Goal: Check status: Check status

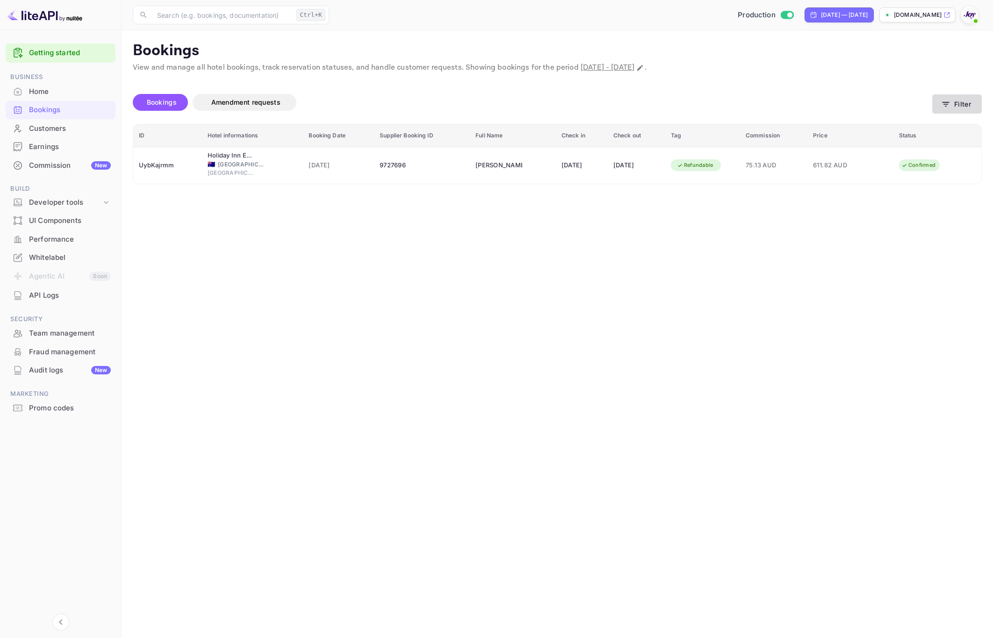
click at [970, 108] on button "Filter" at bounding box center [957, 103] width 50 height 19
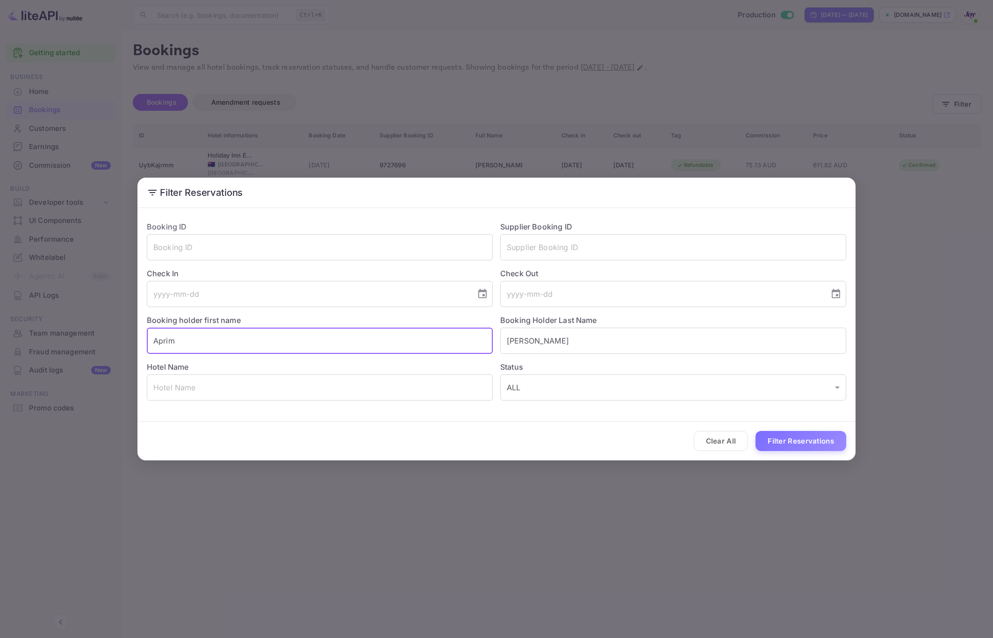
click at [234, 340] on input "Aprim" at bounding box center [320, 341] width 346 height 26
click at [234, 339] on input "Aprim" at bounding box center [320, 341] width 346 height 26
click at [529, 332] on input "Michael" at bounding box center [673, 341] width 346 height 26
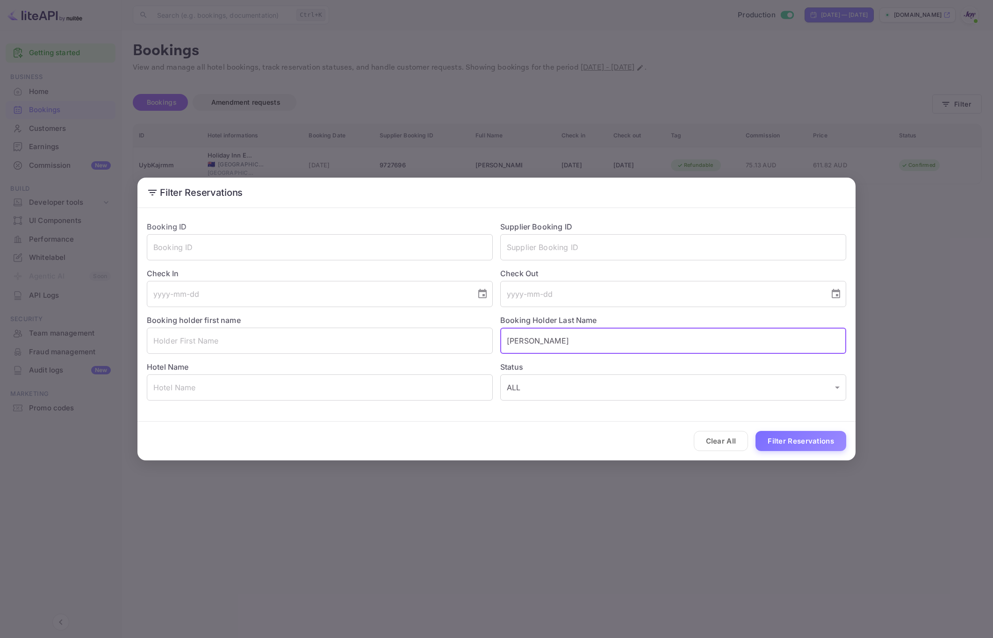
click at [529, 332] on input "Michael" at bounding box center [673, 341] width 346 height 26
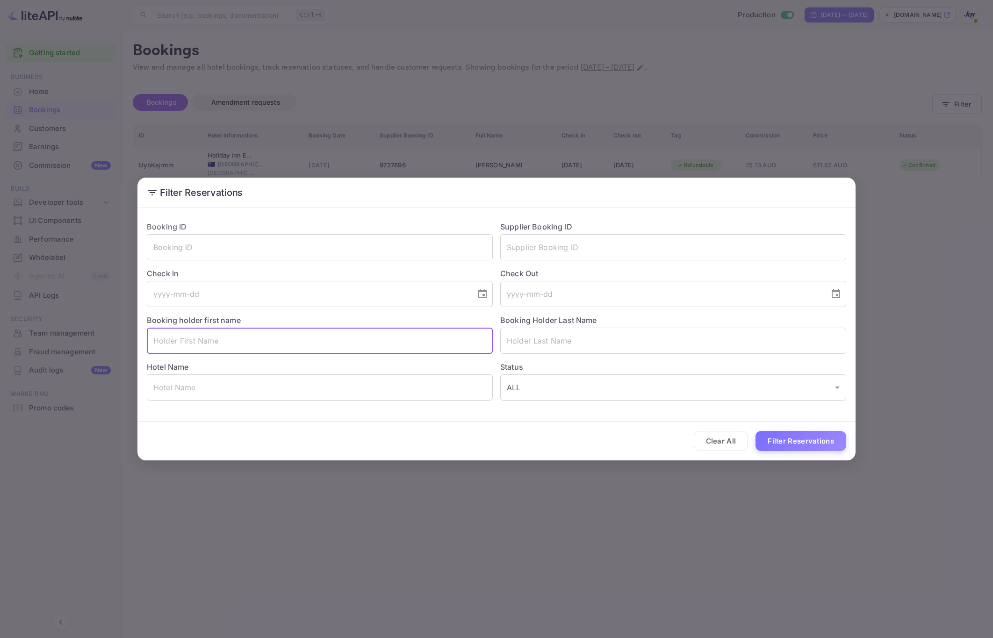
click at [382, 345] on input "text" at bounding box center [320, 341] width 346 height 26
type input "Brazos"
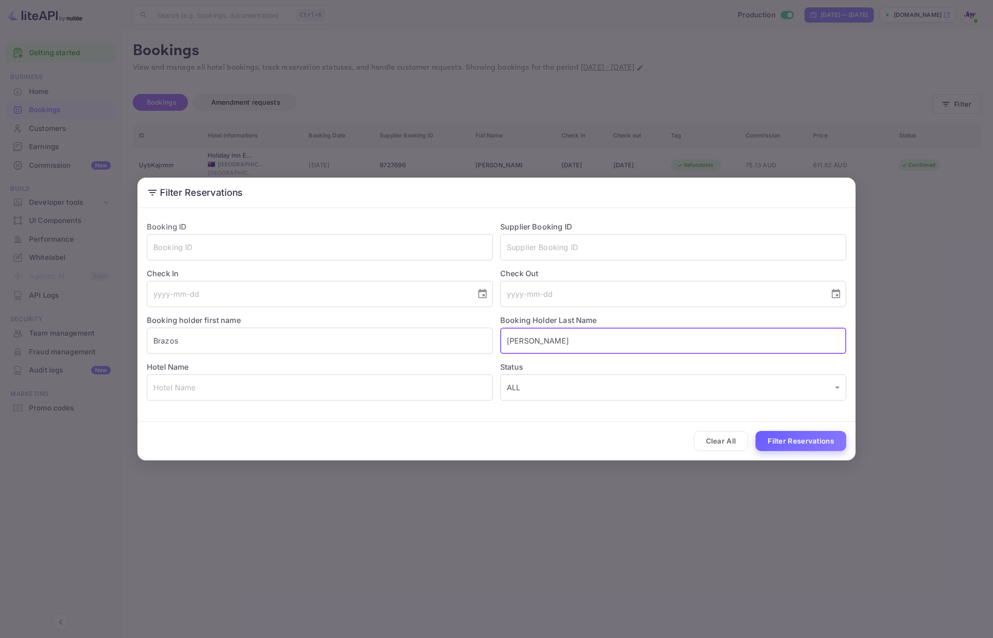
type input "Donaho"
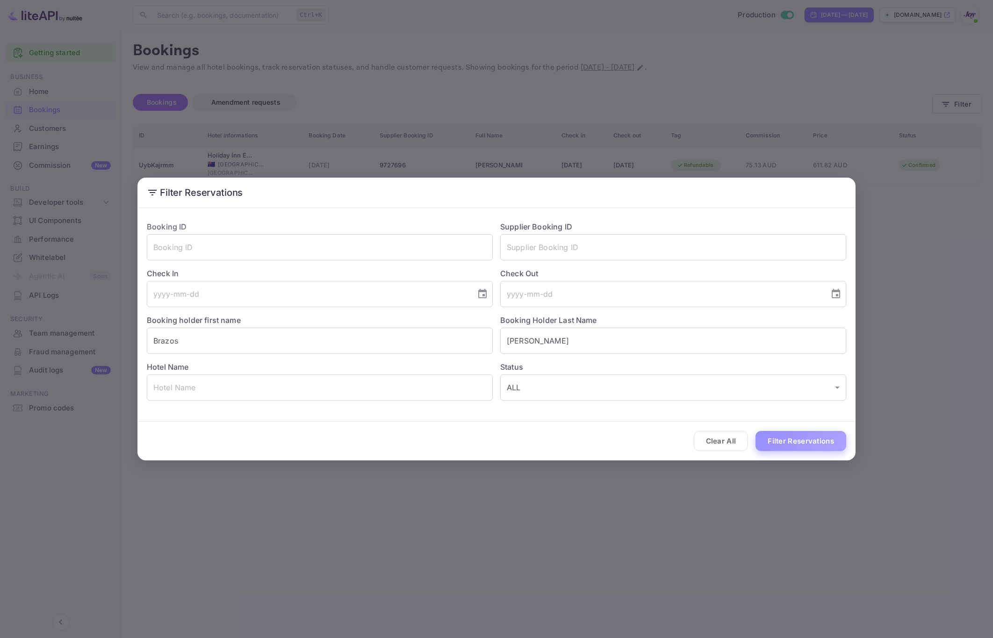
click at [810, 447] on button "Filter Reservations" at bounding box center [800, 441] width 91 height 20
click at [254, 335] on input "Brazos" at bounding box center [320, 341] width 346 height 26
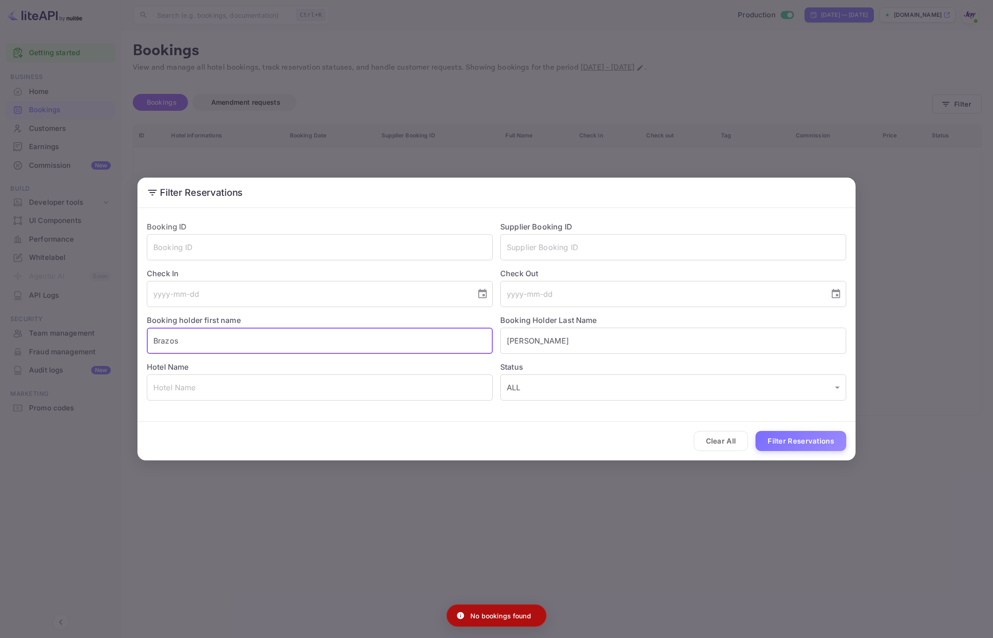
click at [254, 335] on input "Brazos" at bounding box center [320, 341] width 346 height 26
click at [581, 345] on input "Donaho" at bounding box center [673, 341] width 346 height 26
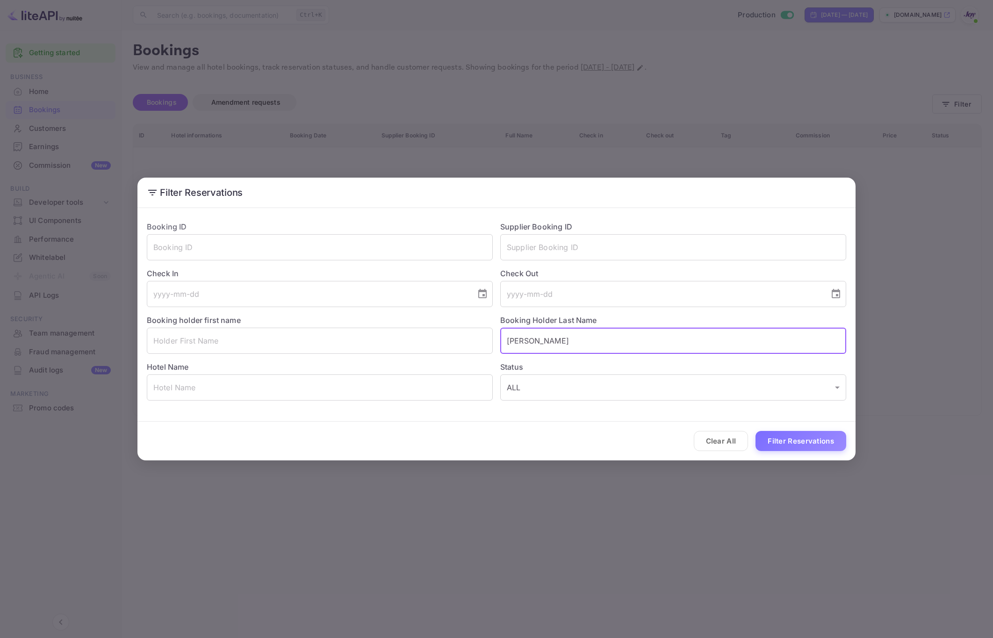
click at [581, 345] on input "Donaho" at bounding box center [673, 341] width 346 height 26
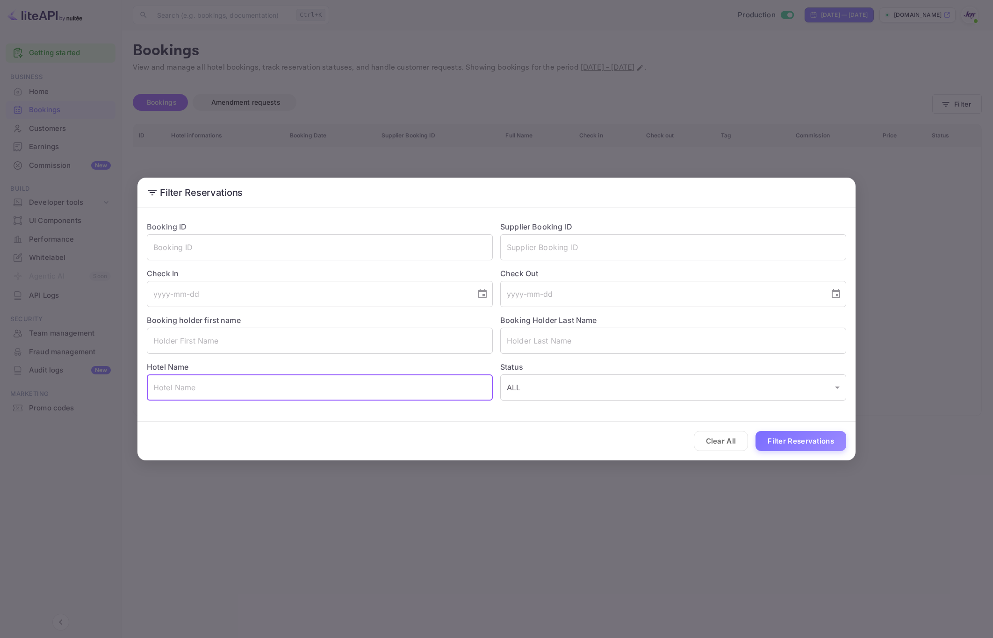
click at [243, 387] on input "text" at bounding box center [320, 387] width 346 height 26
paste input "Jp hotel Chennai"
type input "Jp hotel Chennai"
click at [578, 381] on body "Getting started Business Home Bookings Customers Earnings Commission New Build …" at bounding box center [496, 319] width 993 height 638
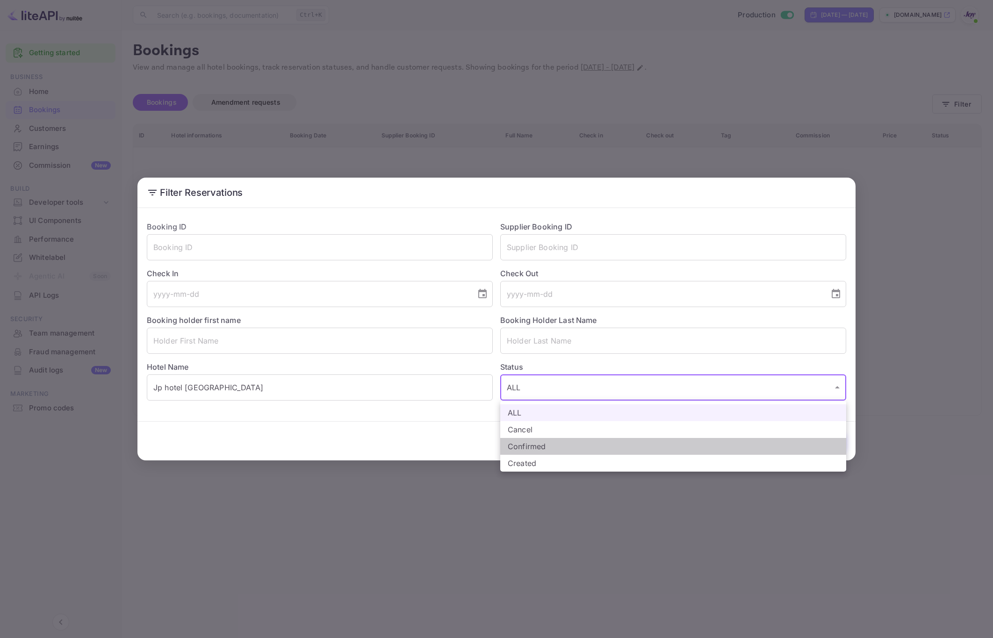
click at [557, 449] on li "Confirmed" at bounding box center [673, 446] width 346 height 17
type input "CONFIRMED"
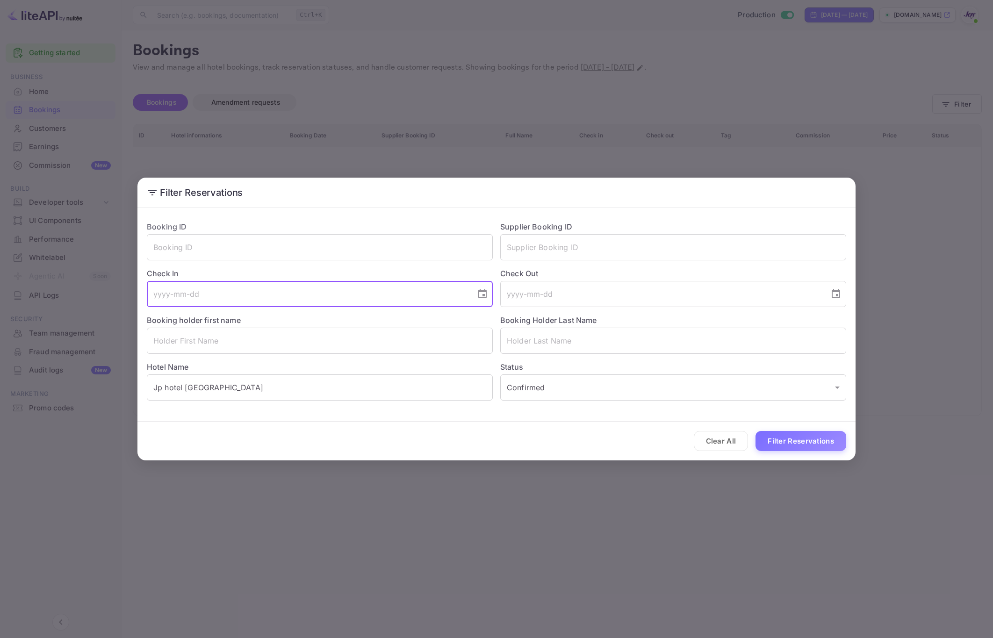
click at [230, 303] on input "tel" at bounding box center [308, 294] width 323 height 26
click at [485, 299] on icon "Choose date" at bounding box center [482, 293] width 11 height 11
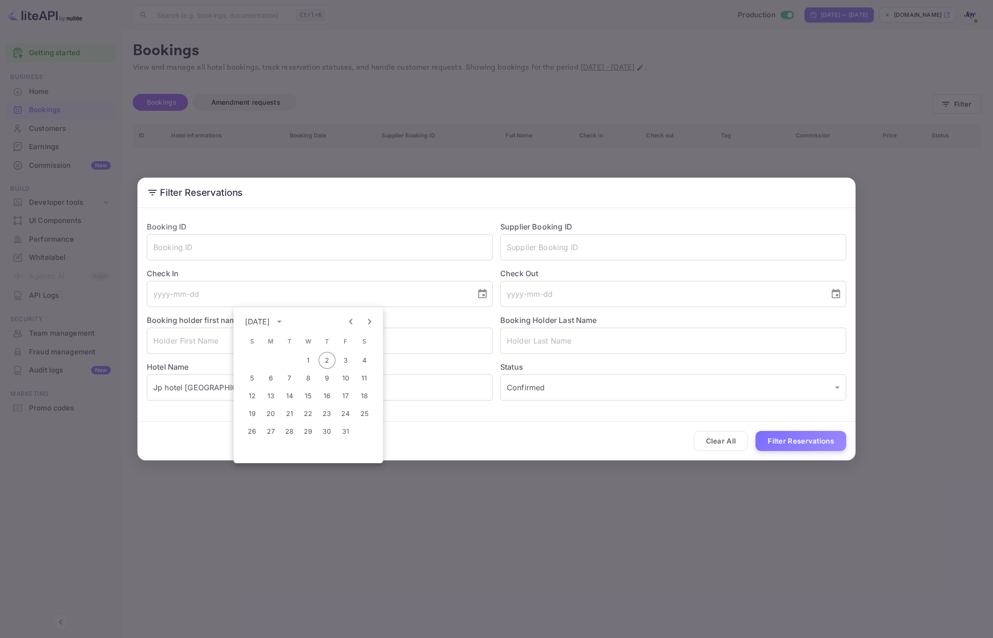
click at [373, 326] on icon "Next month" at bounding box center [369, 321] width 11 height 11
click at [330, 377] on button "11" at bounding box center [327, 378] width 17 height 17
type input "2025-12-11"
click at [591, 292] on input "tel" at bounding box center [661, 294] width 323 height 26
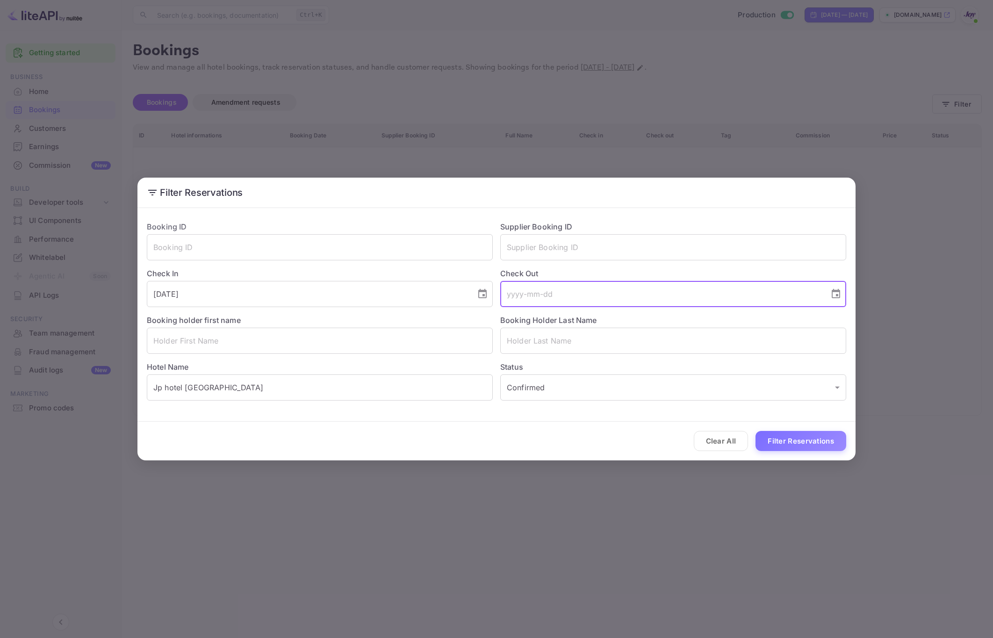
click at [836, 296] on icon "Choose date" at bounding box center [835, 293] width 11 height 11
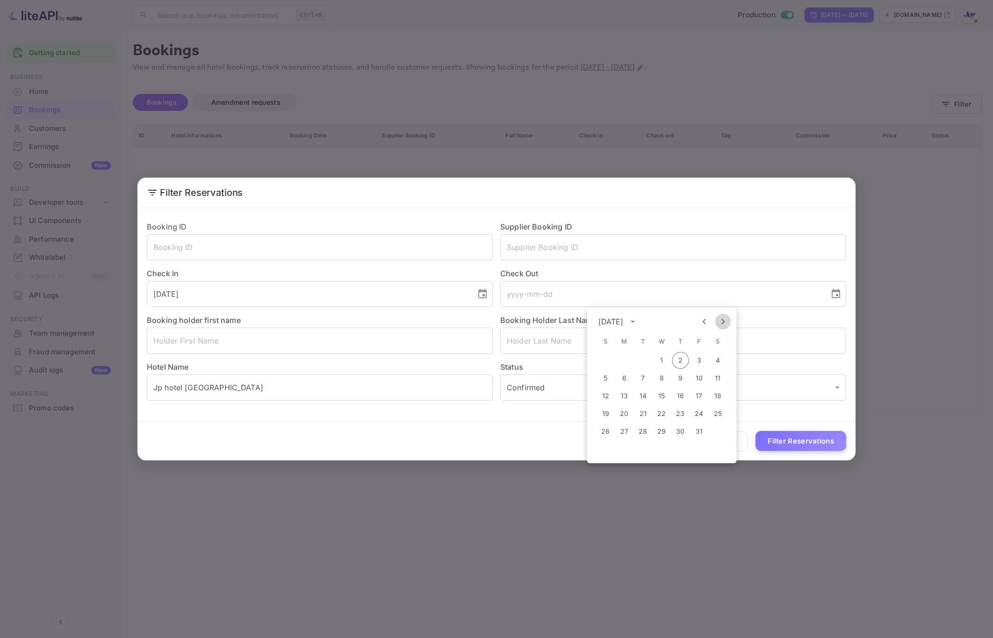
click at [725, 321] on icon "Next month" at bounding box center [723, 321] width 11 height 11
click at [626, 399] on button "15" at bounding box center [624, 396] width 17 height 17
type input "2025-12-15"
click at [790, 442] on button "Filter Reservations" at bounding box center [800, 441] width 91 height 20
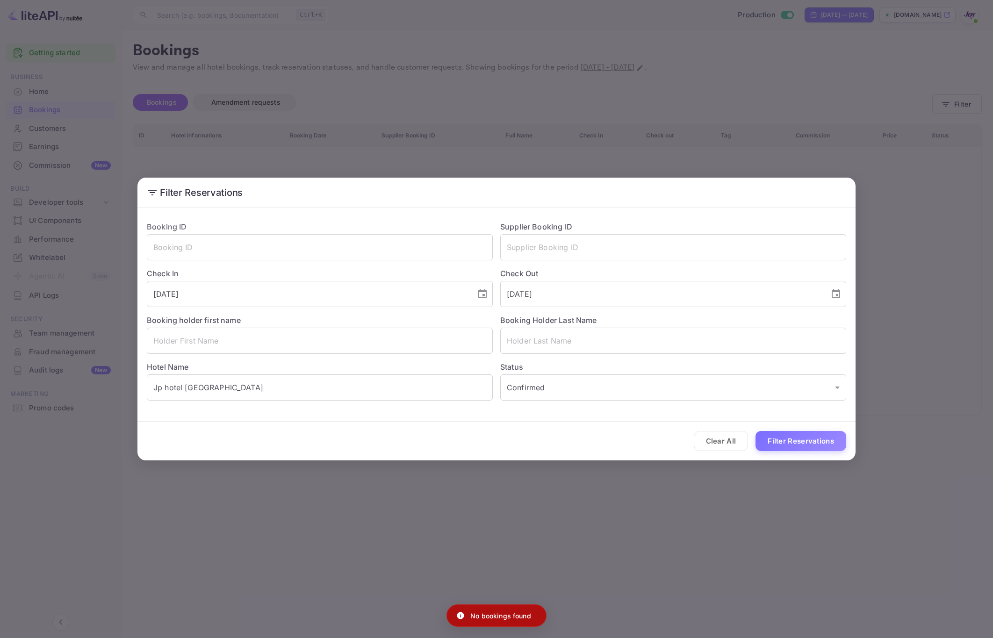
click at [742, 552] on div "Filter Reservations Booking ID ​ Supplier Booking ID ​ Check In 2025-12-11 ​ Ch…" at bounding box center [496, 319] width 993 height 638
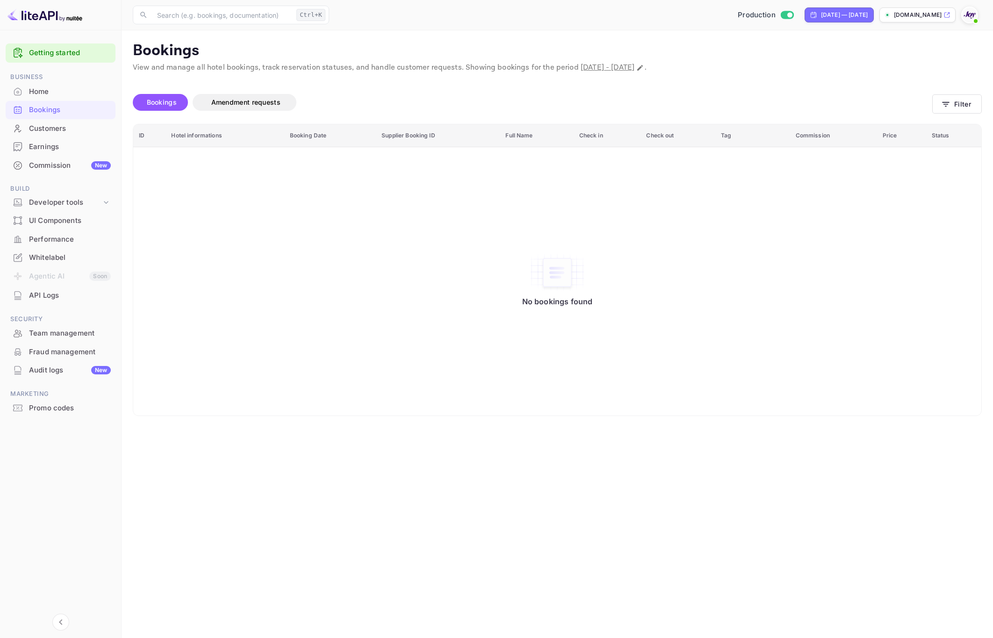
drag, startPoint x: 832, startPoint y: 248, endPoint x: 941, endPoint y: 164, distance: 137.6
click at [846, 240] on div "No bookings found" at bounding box center [557, 281] width 829 height 255
click at [958, 108] on button "Filter" at bounding box center [957, 103] width 50 height 19
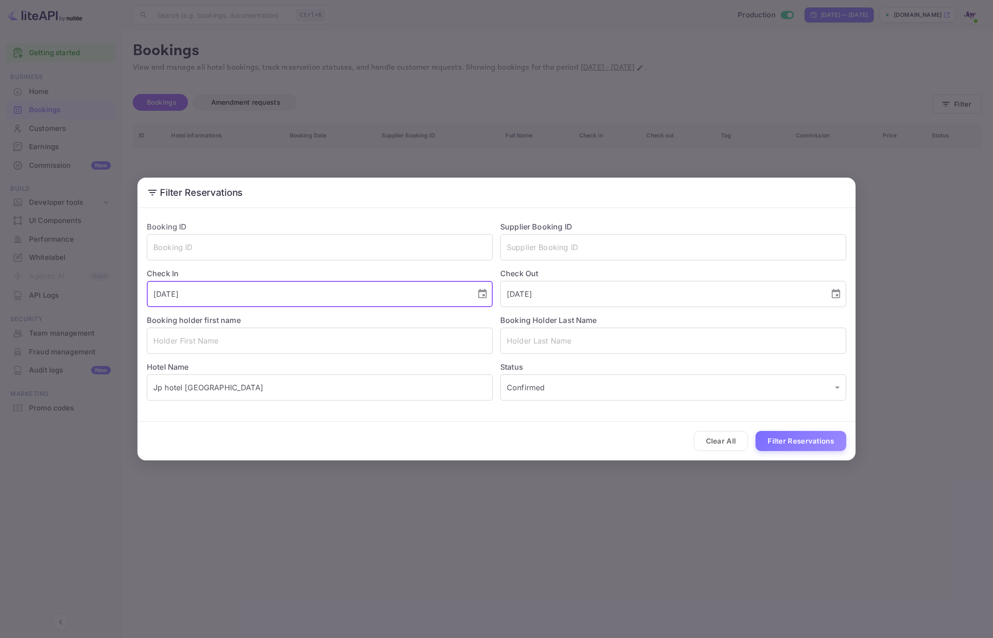
click at [250, 297] on input "2025-12-11" at bounding box center [308, 294] width 323 height 26
click at [591, 306] on input "2025-12-15" at bounding box center [661, 294] width 323 height 26
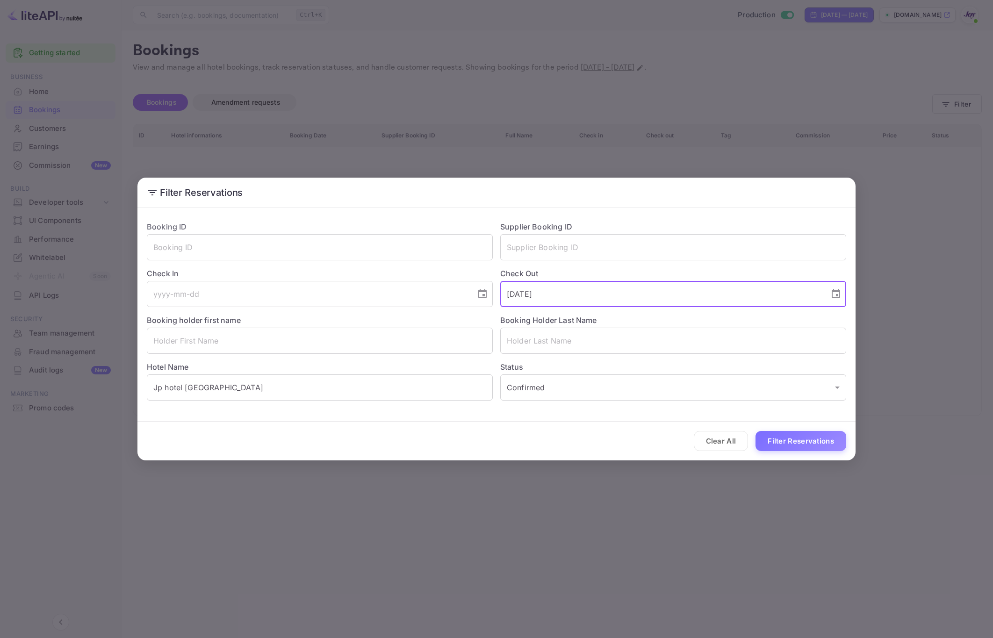
click at [592, 305] on input "2025-12-15" at bounding box center [661, 294] width 323 height 26
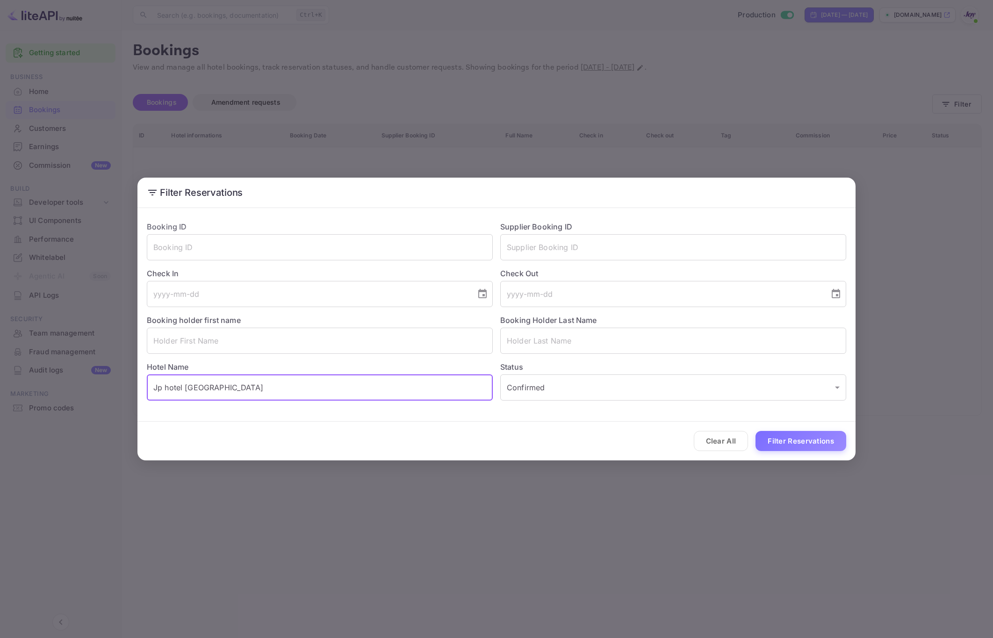
click at [251, 382] on input "Jp hotel Chennai" at bounding box center [320, 387] width 346 height 26
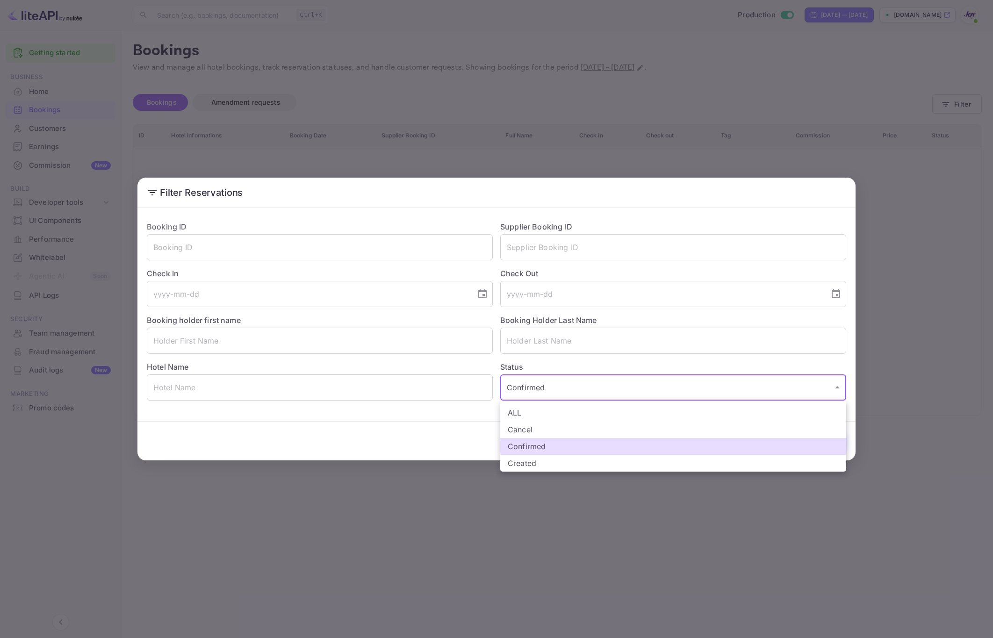
click at [567, 389] on body "Getting started Business Home Bookings Customers Earnings Commission New Build …" at bounding box center [496, 319] width 993 height 638
click at [567, 389] on div at bounding box center [496, 319] width 993 height 638
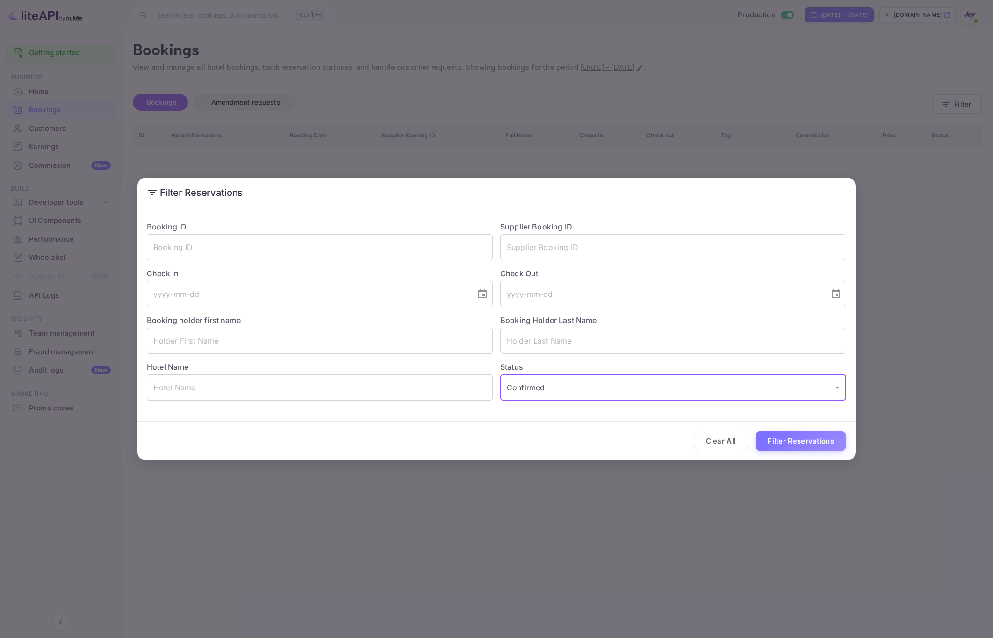
click at [567, 389] on div at bounding box center [496, 319] width 993 height 638
click at [567, 389] on body "Getting started Business Home Bookings Customers Earnings Commission New Build …" at bounding box center [496, 319] width 993 height 638
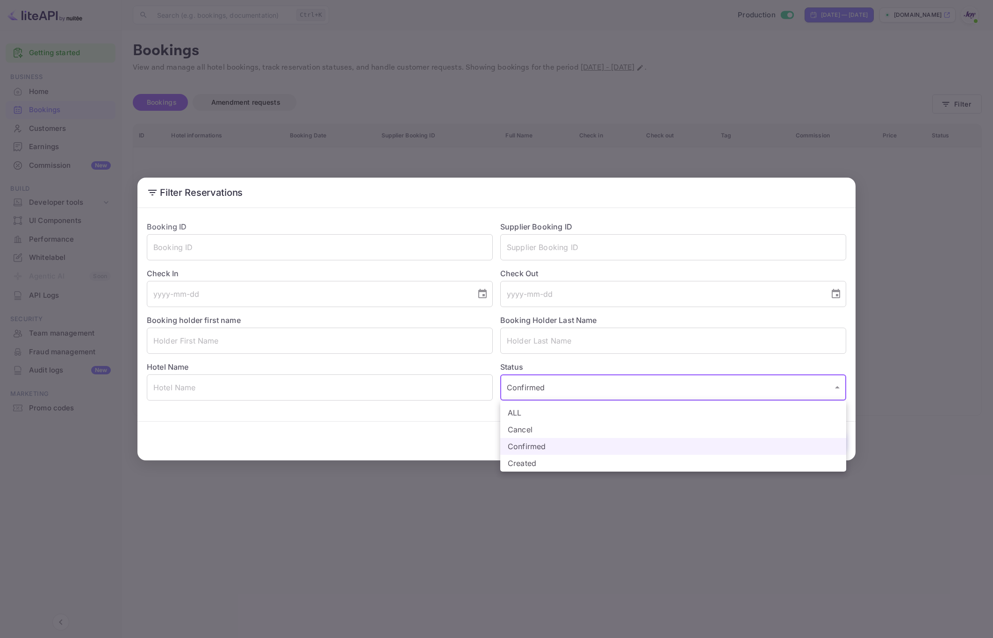
click at [554, 416] on li "ALL" at bounding box center [673, 412] width 346 height 17
type input "ALL"
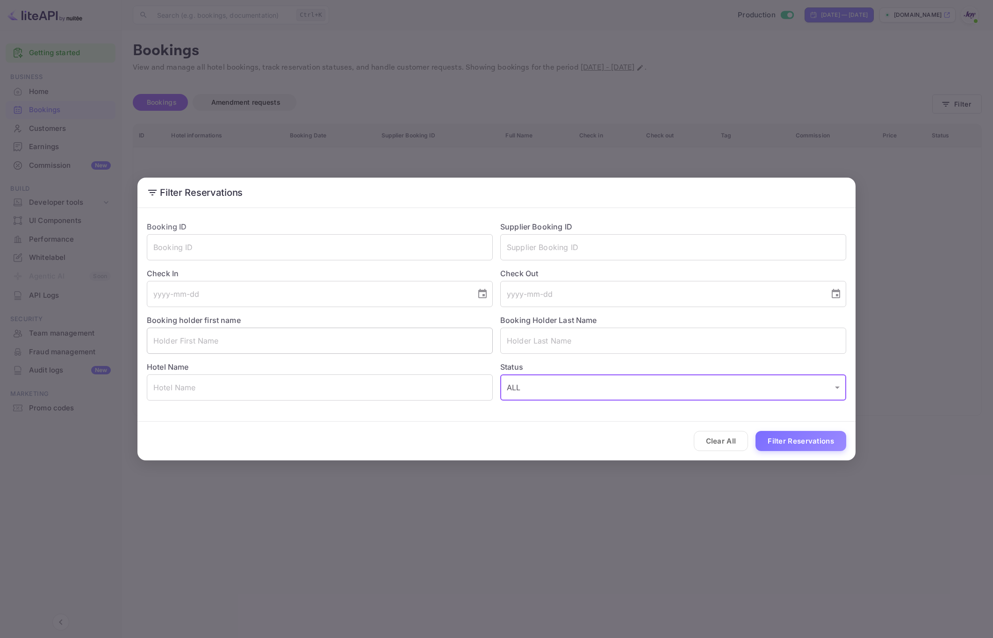
click at [210, 341] on input "text" at bounding box center [320, 341] width 346 height 26
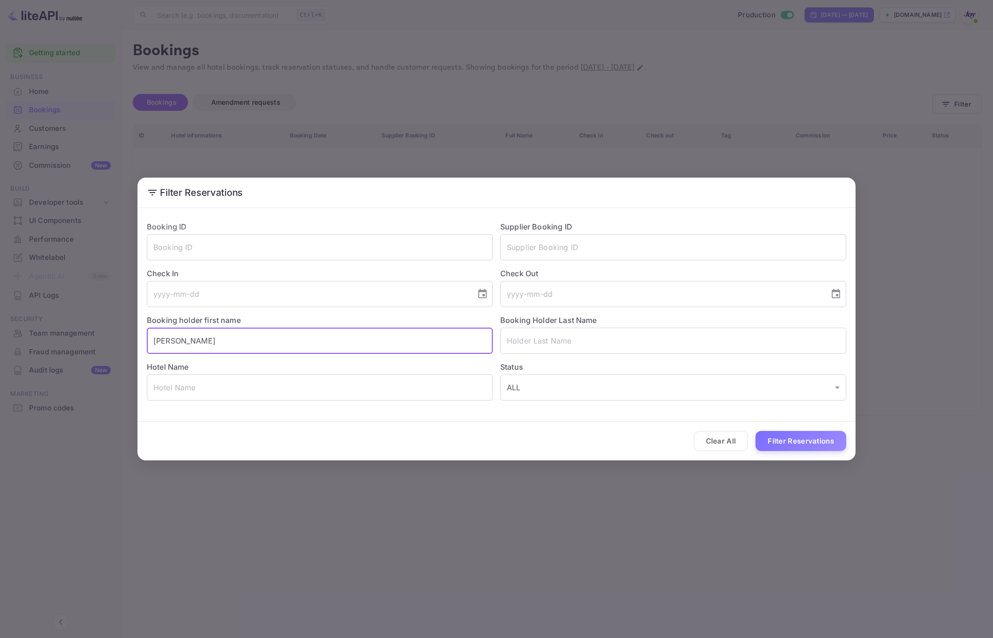
type input "[PERSON_NAME]"
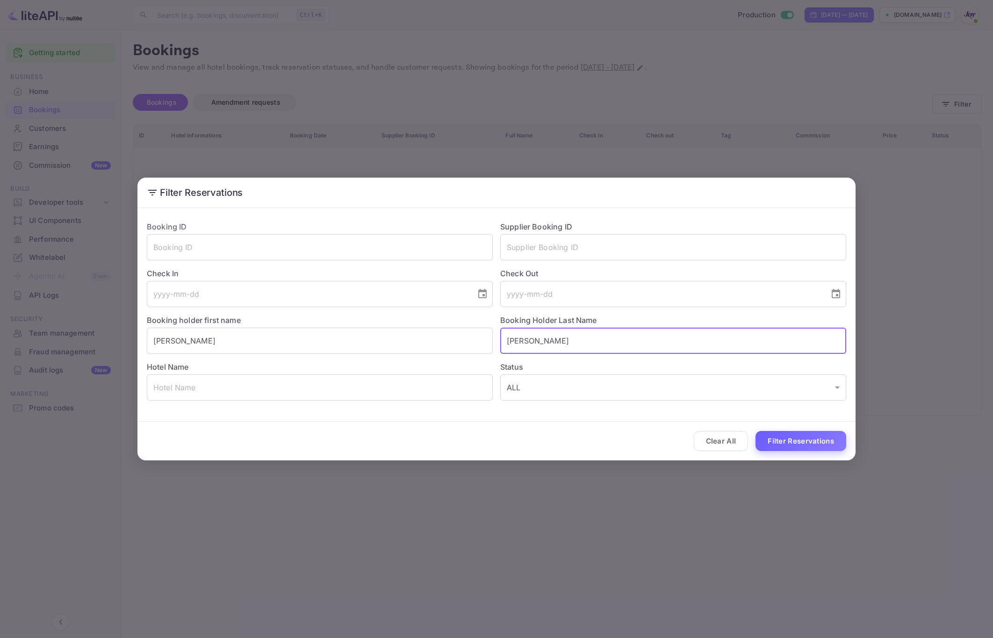
type input "[PERSON_NAME]"
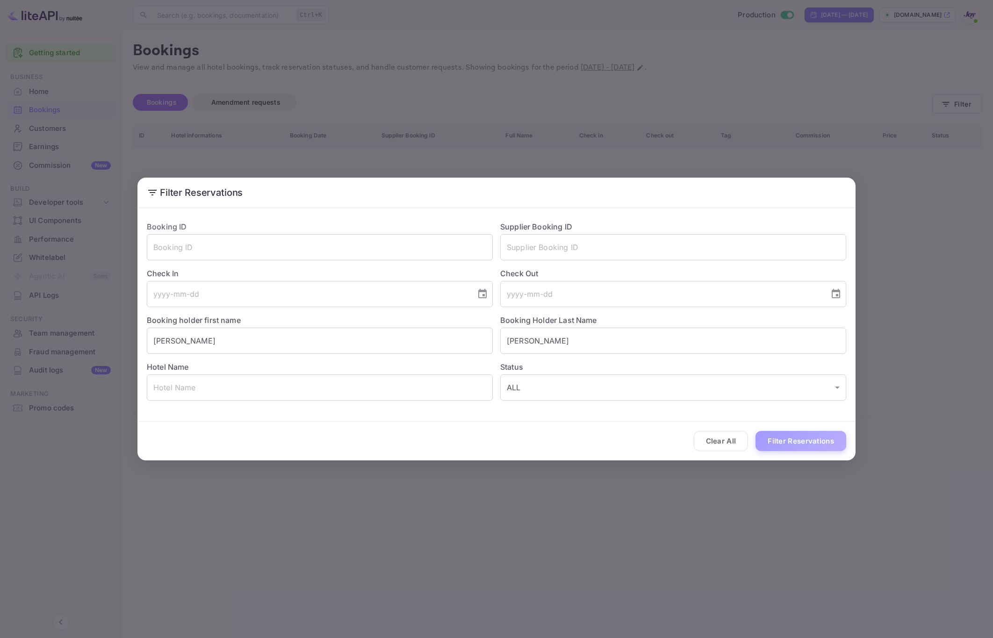
click at [766, 442] on button "Filter Reservations" at bounding box center [800, 441] width 91 height 20
click at [277, 393] on input "text" at bounding box center [320, 387] width 346 height 26
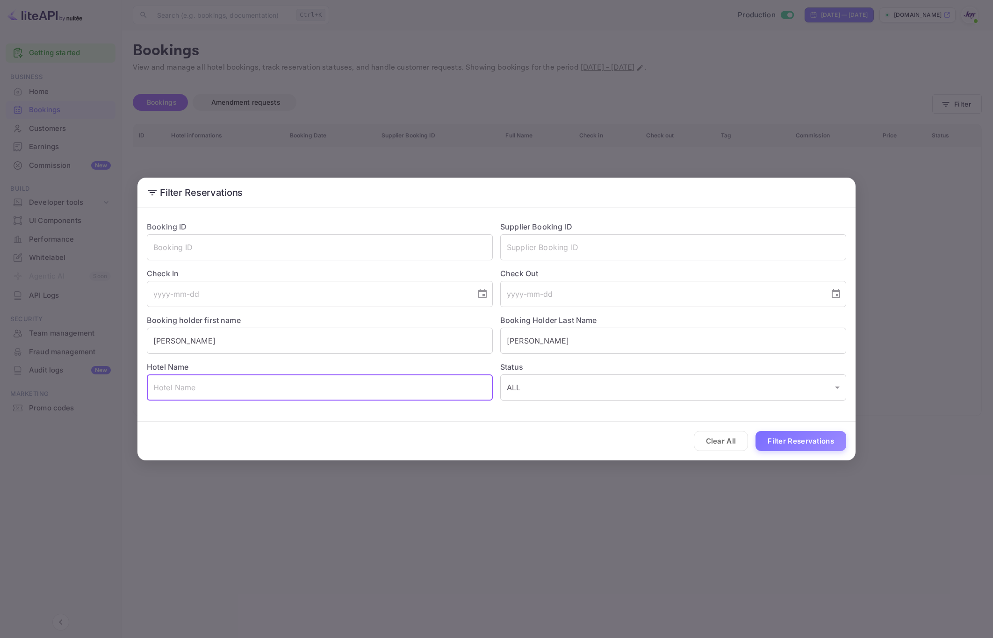
paste input "Revolution Hotel"
type input "Revolution Hotel"
click at [209, 344] on input "[PERSON_NAME]" at bounding box center [320, 341] width 346 height 26
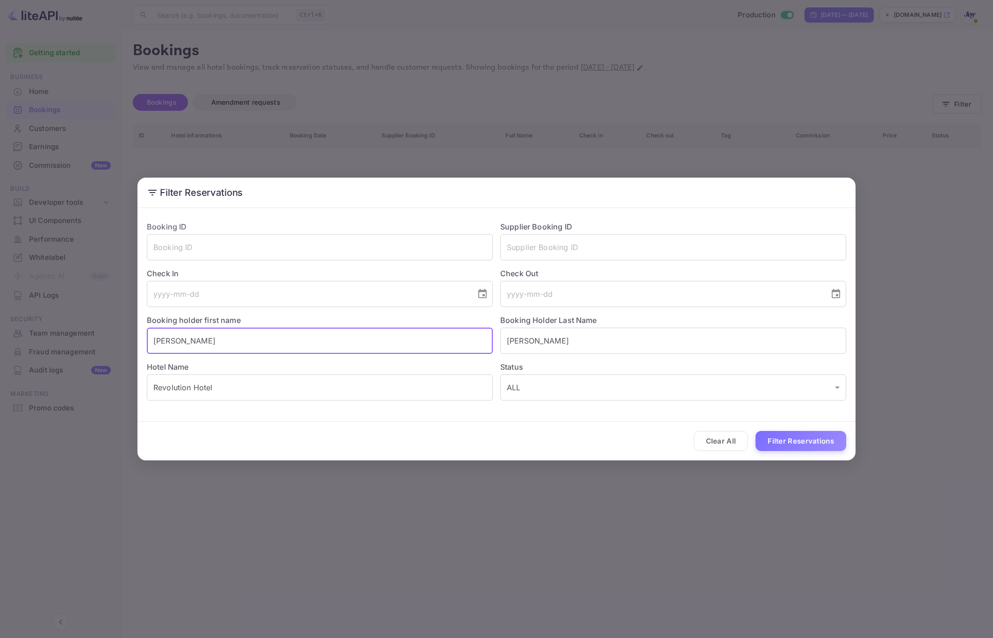
click at [209, 344] on input "[PERSON_NAME]" at bounding box center [320, 341] width 346 height 26
click at [535, 338] on input "[PERSON_NAME]" at bounding box center [673, 341] width 346 height 26
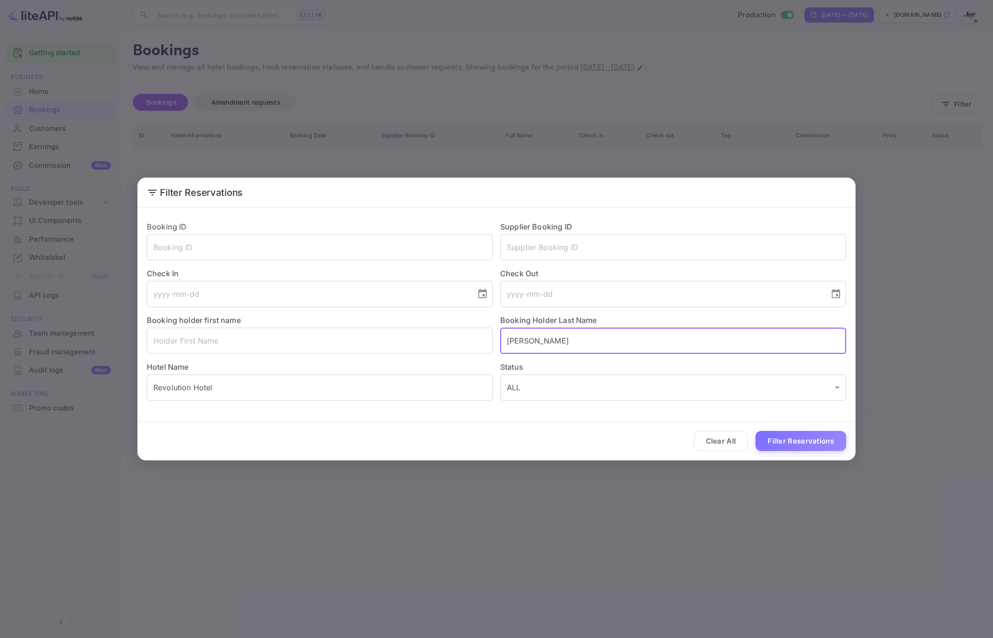
click at [535, 338] on input "[PERSON_NAME]" at bounding box center [673, 341] width 346 height 26
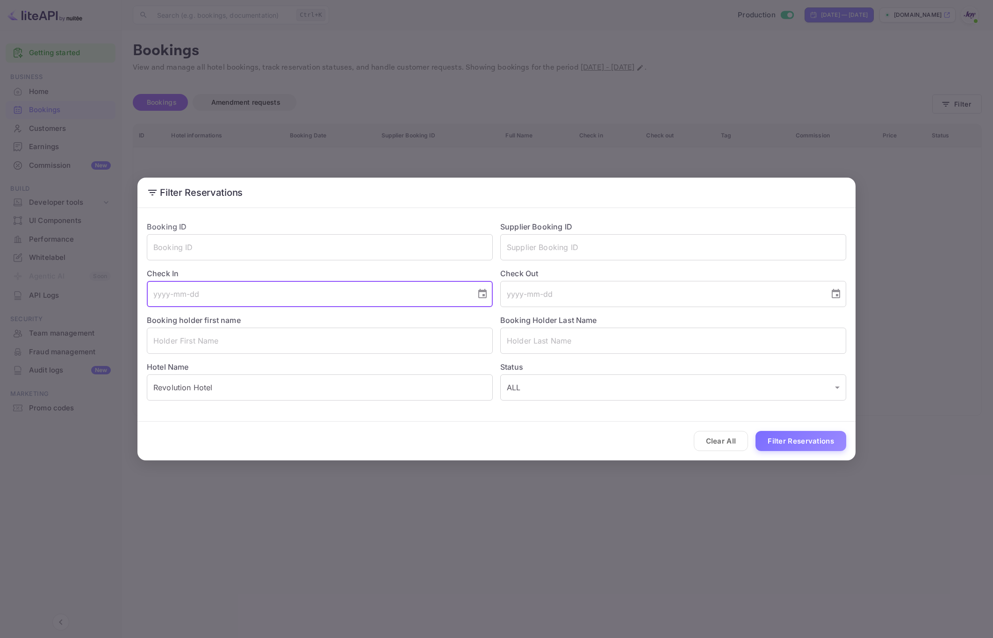
click at [257, 296] on input "tel" at bounding box center [308, 294] width 323 height 26
click at [477, 293] on icon "Choose date" at bounding box center [482, 293] width 11 height 11
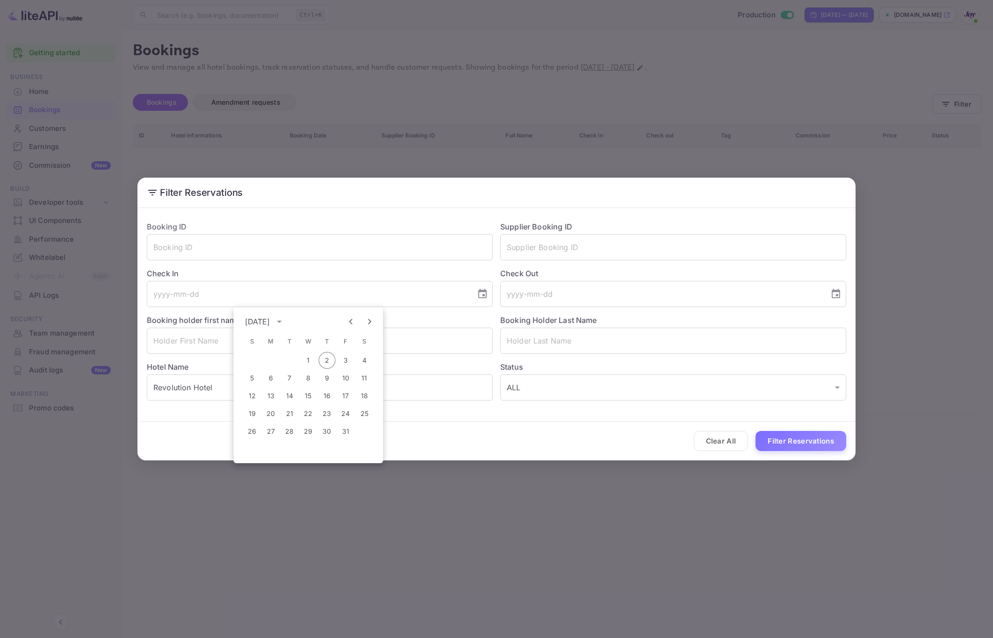
click at [353, 322] on icon "Previous month" at bounding box center [350, 321] width 11 height 11
click at [347, 397] on button "19" at bounding box center [345, 396] width 17 height 17
click at [575, 298] on input "tel" at bounding box center [661, 294] width 323 height 26
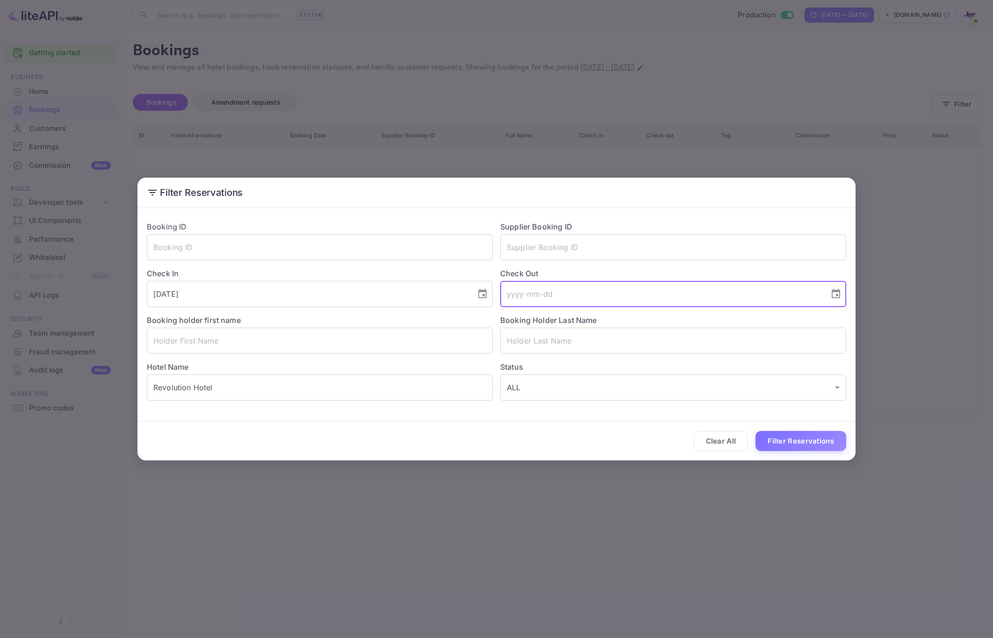
click at [836, 299] on icon "Choose date" at bounding box center [835, 293] width 11 height 11
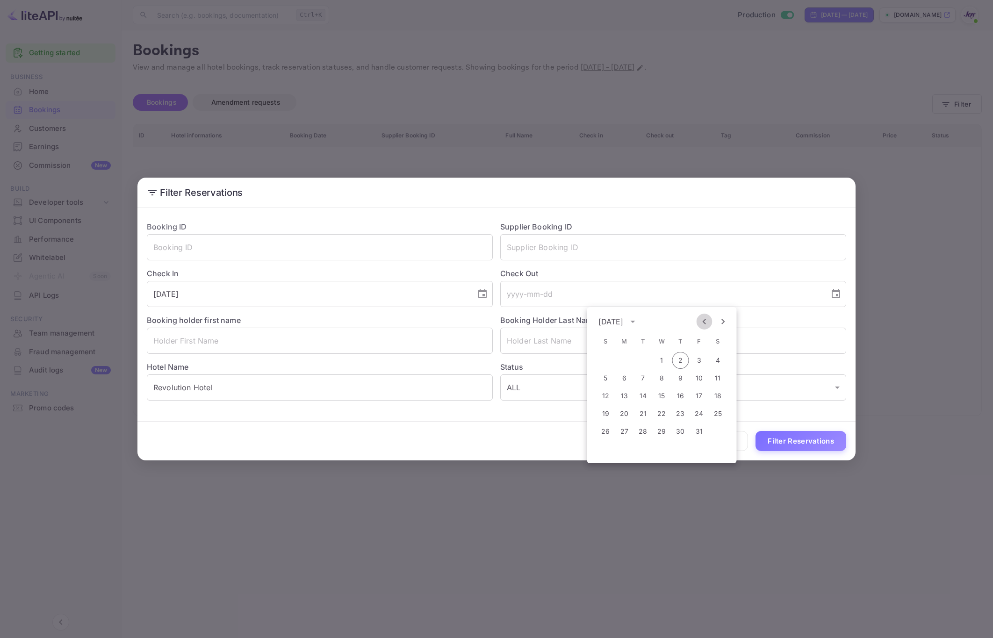
click at [704, 324] on icon "Previous month" at bounding box center [704, 321] width 11 height 11
click at [293, 295] on input "2025-09-19" at bounding box center [308, 294] width 323 height 26
click at [480, 294] on icon "Choose date, selected date is Sep 19, 2025" at bounding box center [482, 293] width 11 height 11
click at [270, 319] on div "September 2025" at bounding box center [257, 321] width 25 height 11
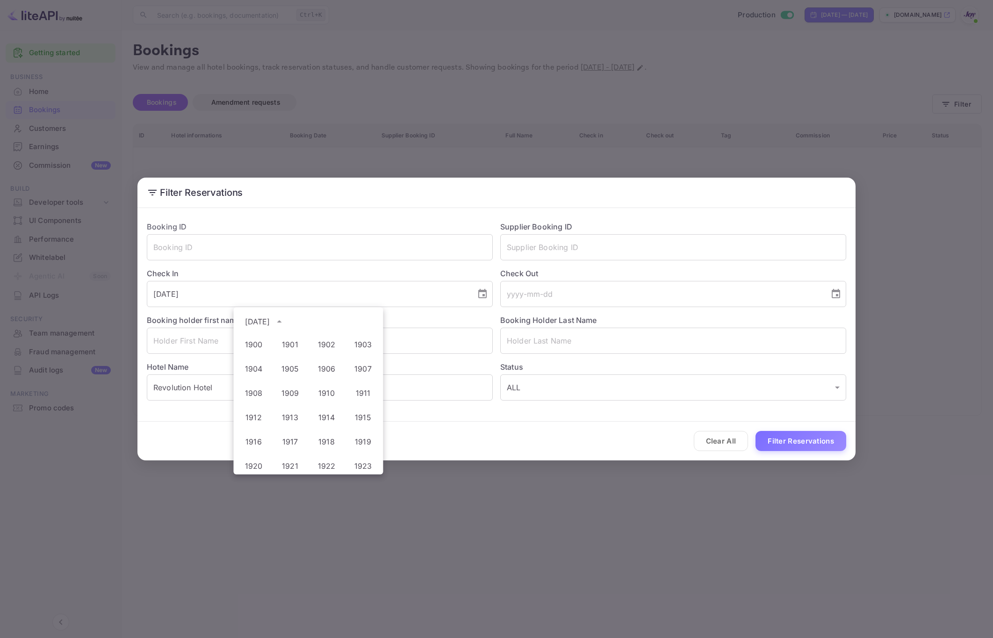
scroll to position [694, 0]
click at [318, 405] on button "2026" at bounding box center [327, 403] width 34 height 17
type input "2026-09-19"
click at [436, 314] on div "Booking holder first name ​" at bounding box center [315, 330] width 353 height 47
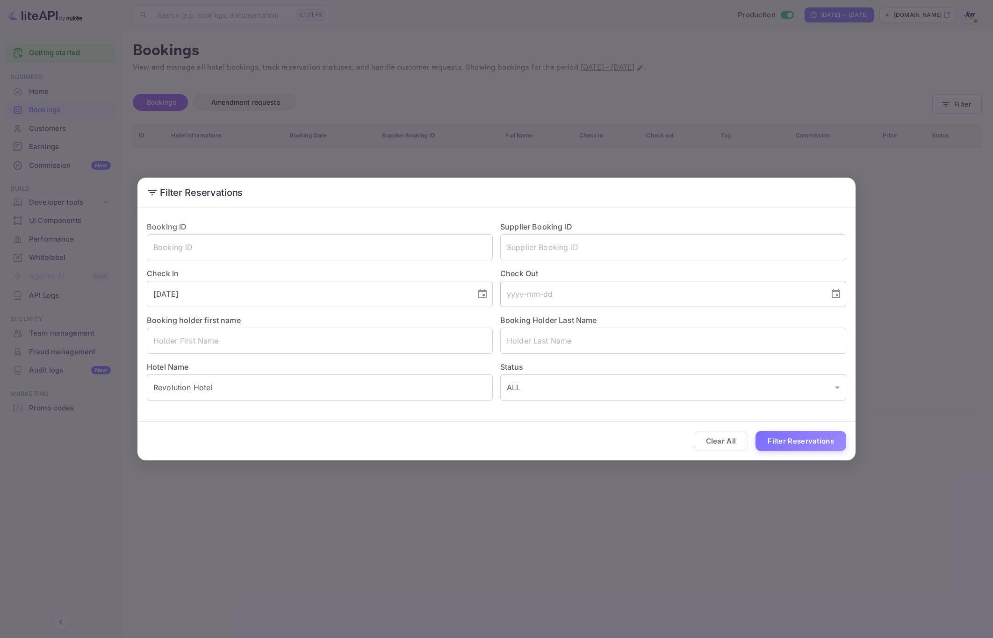
click at [595, 299] on input "tel" at bounding box center [661, 294] width 323 height 26
click at [833, 295] on icon "Choose date" at bounding box center [835, 293] width 11 height 11
click at [639, 321] on button "calendar view is open, switch to year view" at bounding box center [632, 321] width 13 height 13
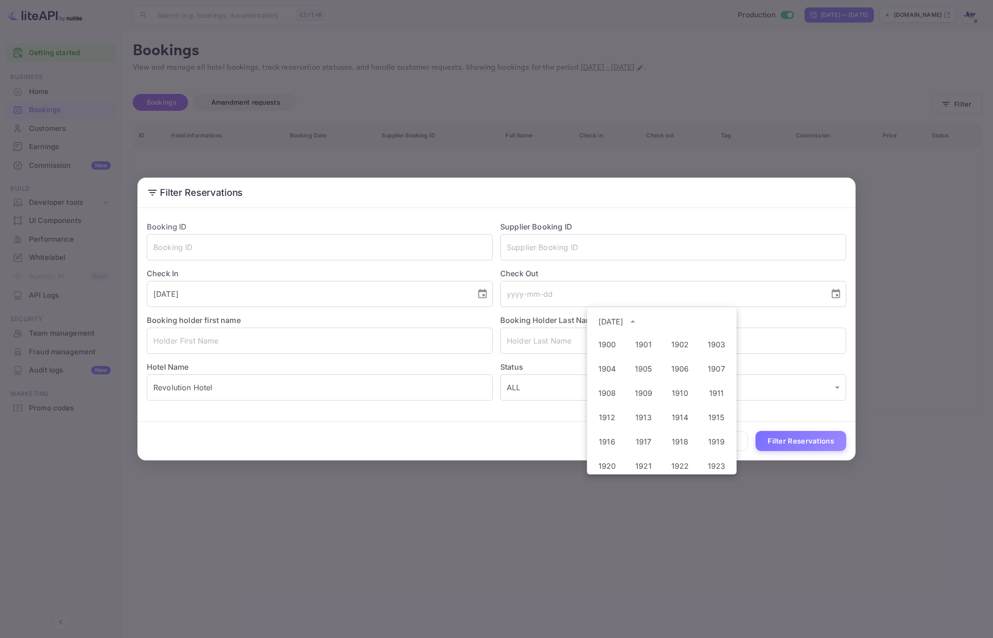
scroll to position [694, 0]
click at [672, 404] on button "2026" at bounding box center [680, 403] width 34 height 17
click at [703, 327] on button "Previous month" at bounding box center [704, 322] width 16 height 16
click at [617, 416] on button "21" at bounding box center [624, 413] width 17 height 17
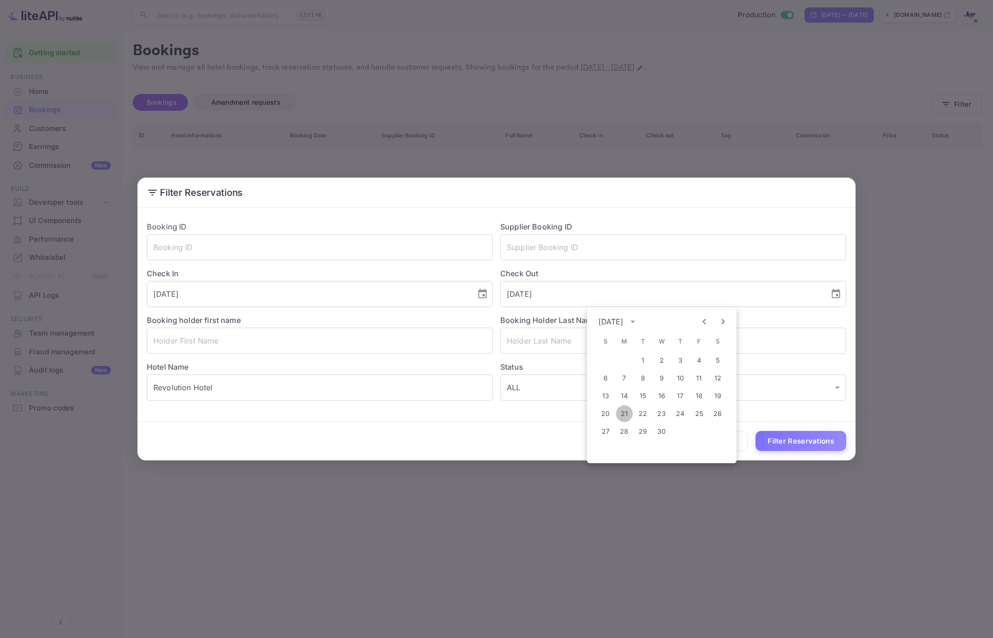
type input "2026-09-21"
click at [805, 437] on button "Filter Reservations" at bounding box center [800, 441] width 91 height 20
click at [216, 290] on input "2026-09-19" at bounding box center [308, 294] width 323 height 26
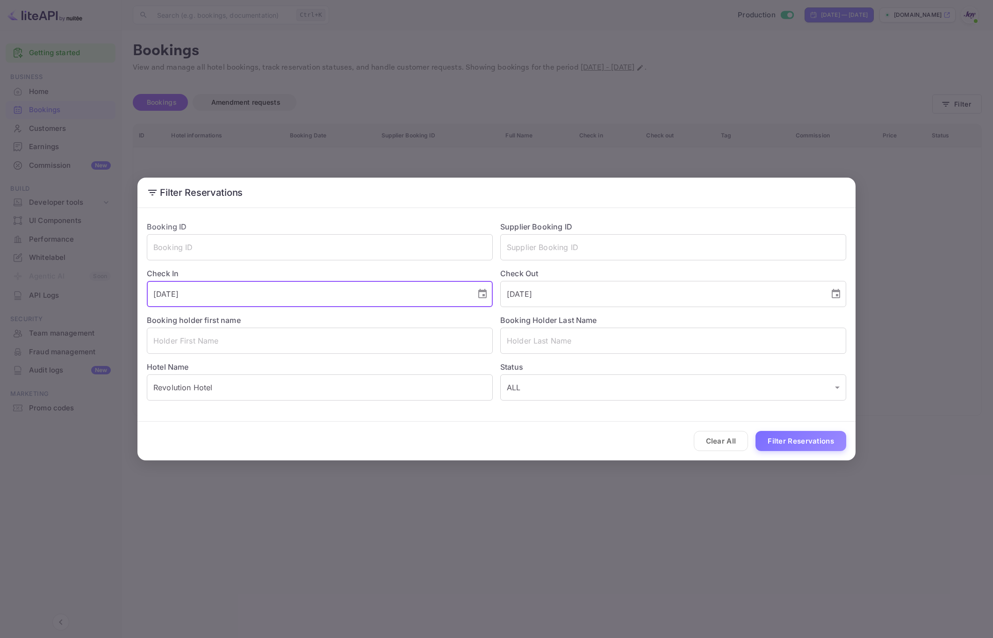
click at [483, 291] on icon "Choose date, selected date is Sep 19, 2026" at bounding box center [482, 293] width 8 height 9
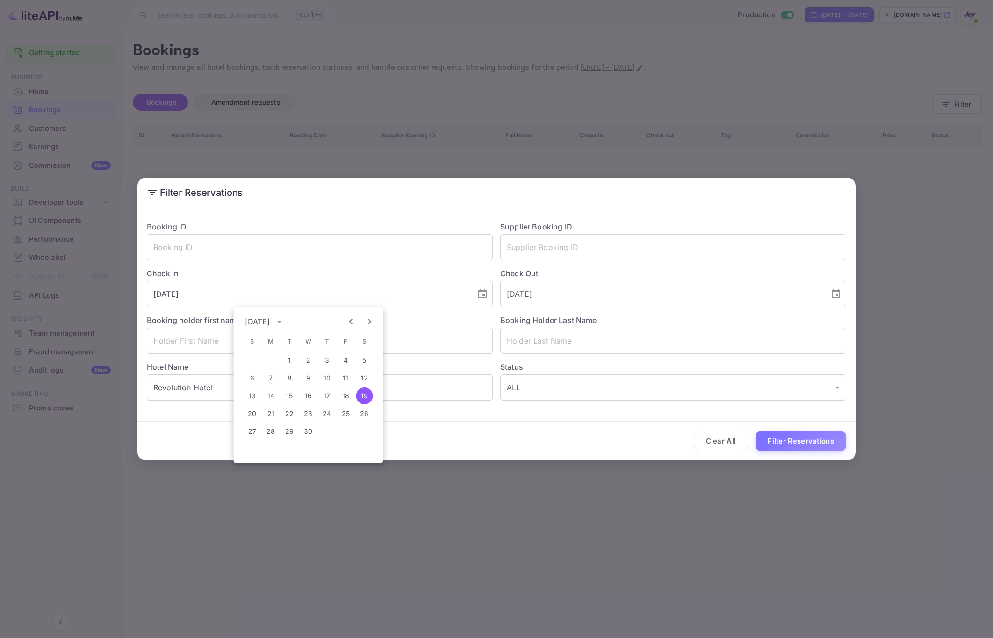
click at [270, 319] on div "September 2026" at bounding box center [257, 321] width 25 height 11
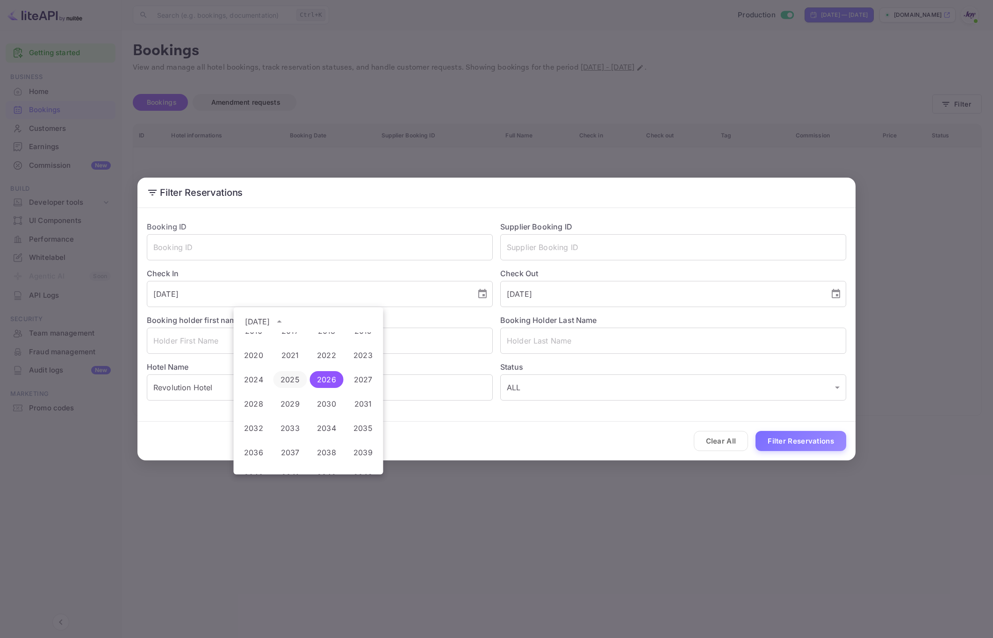
click at [292, 379] on button "2025" at bounding box center [290, 379] width 34 height 17
type input "2025-09-19"
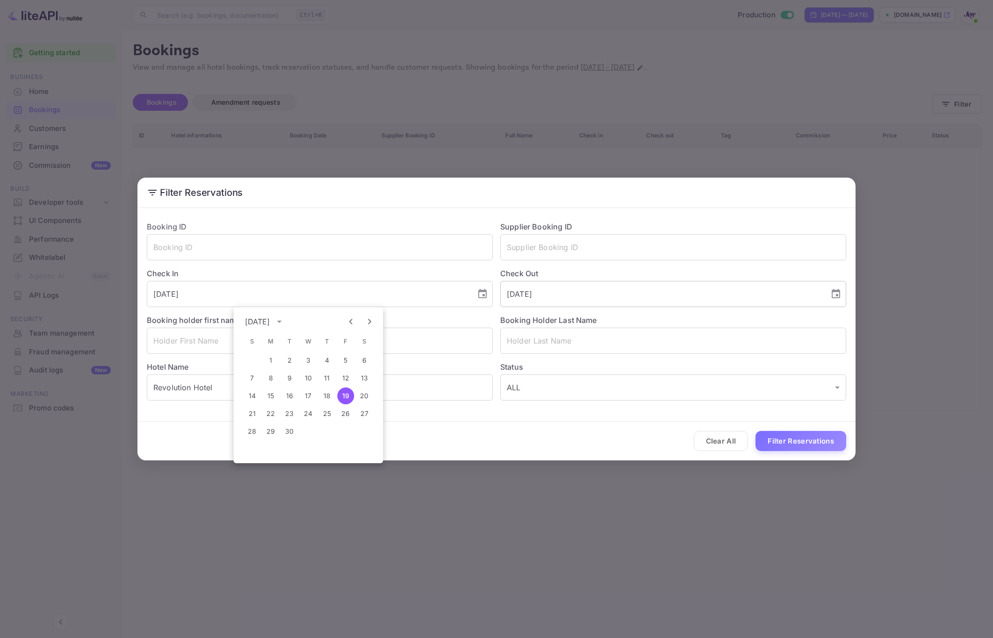
click at [585, 294] on input "2026-09-21" at bounding box center [661, 294] width 323 height 26
click at [833, 292] on icon "Choose date, selected date is Sep 21, 2026" at bounding box center [836, 293] width 8 height 9
click at [624, 321] on div "September 2026" at bounding box center [610, 321] width 25 height 11
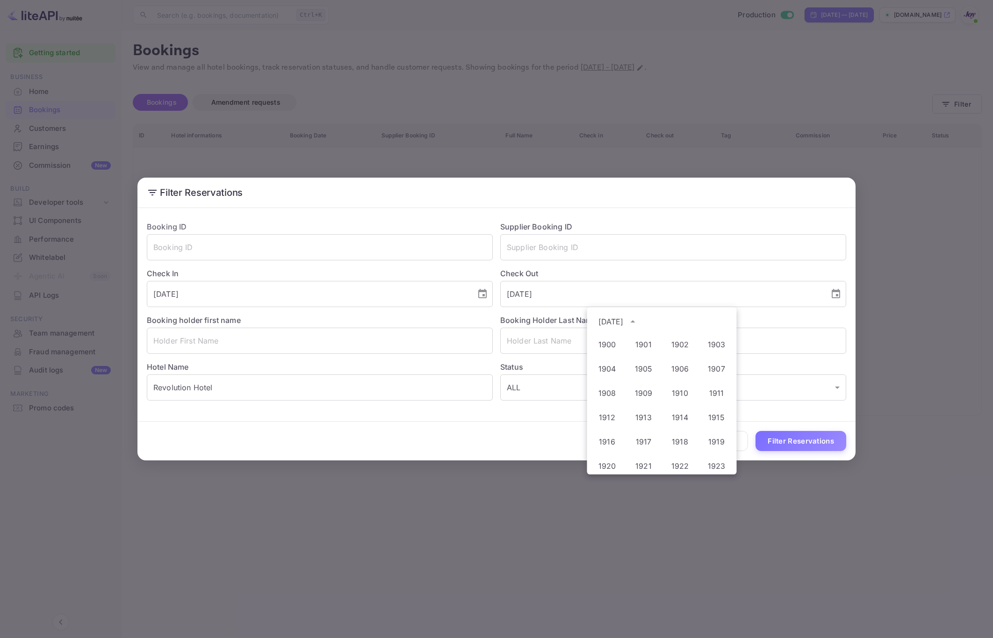
scroll to position [718, 0]
click at [643, 375] on button "2025" at bounding box center [644, 379] width 34 height 17
type input "2025-09-21"
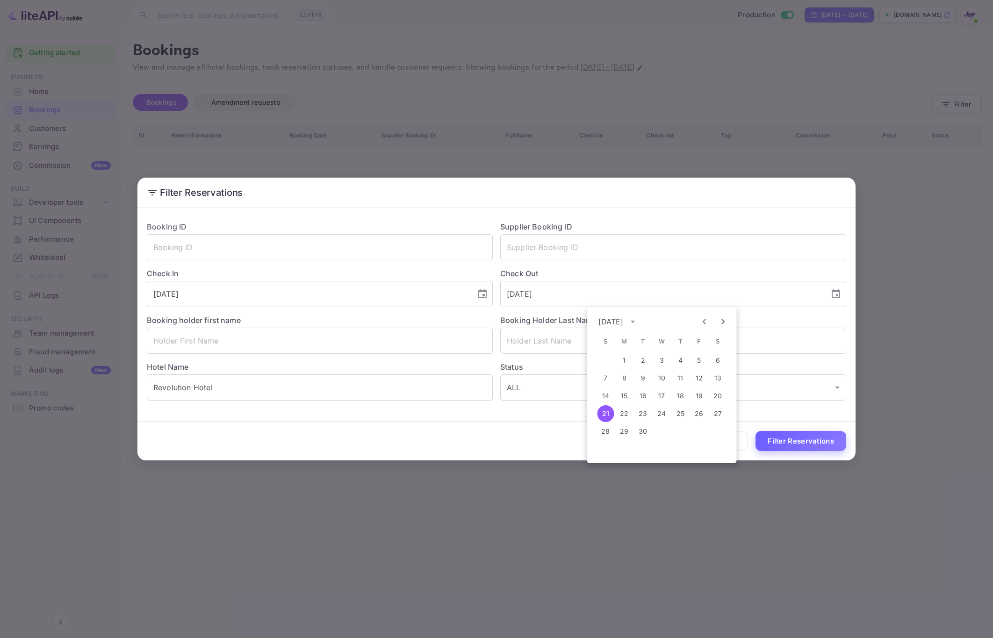
click at [795, 443] on button "Filter Reservations" at bounding box center [800, 441] width 91 height 20
click at [308, 384] on input "Revolution Hotel" at bounding box center [320, 387] width 346 height 26
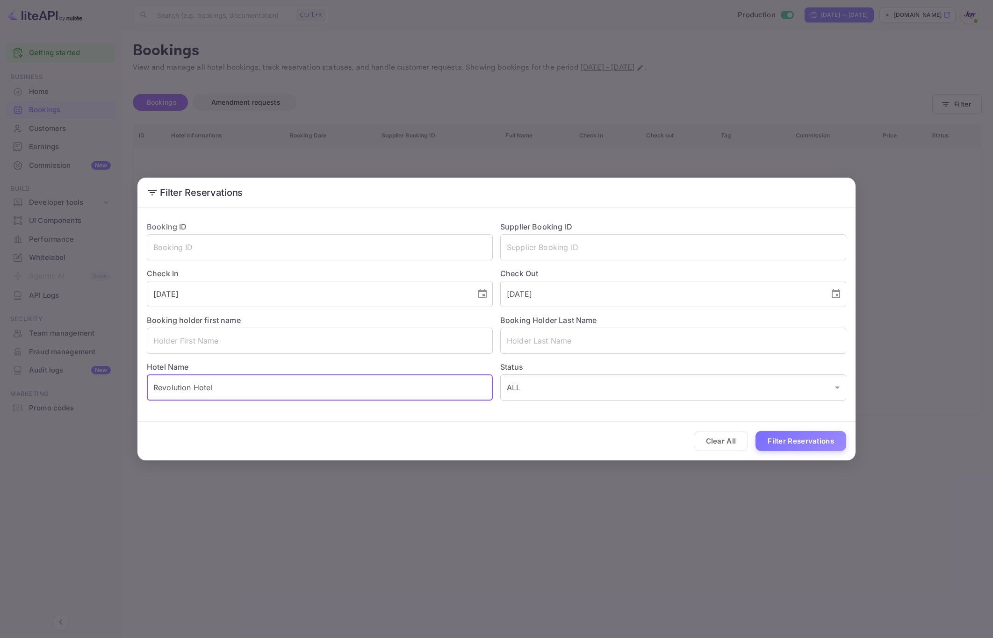
click at [308, 384] on input "Revolution Hotel" at bounding box center [320, 387] width 346 height 26
paste input "in Boston"
type input "Revolution Hotel in Boston"
click at [808, 441] on button "Filter Reservations" at bounding box center [800, 441] width 91 height 20
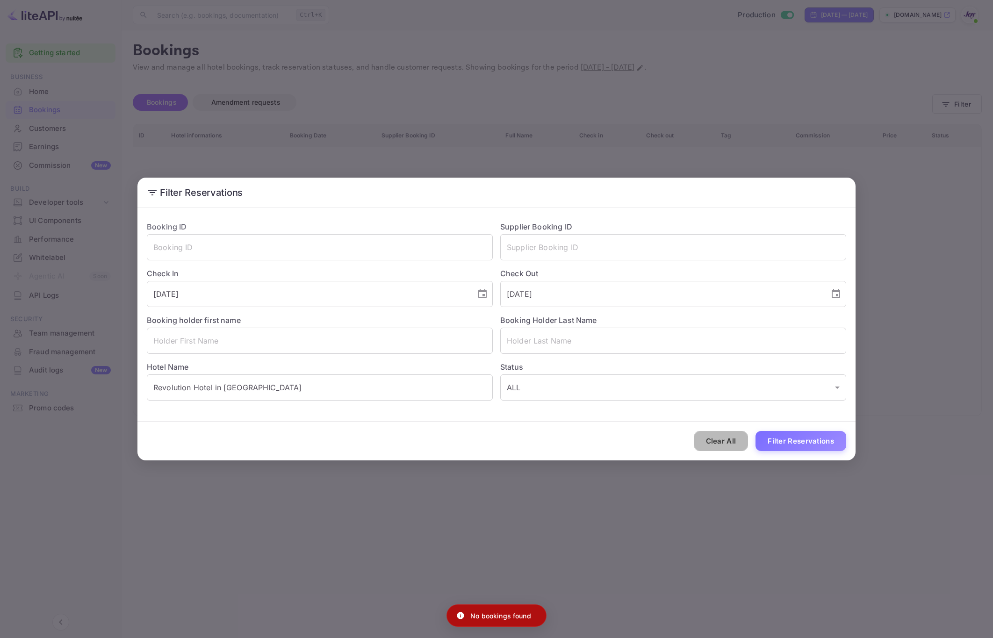
click at [716, 448] on button "Clear All" at bounding box center [721, 441] width 55 height 20
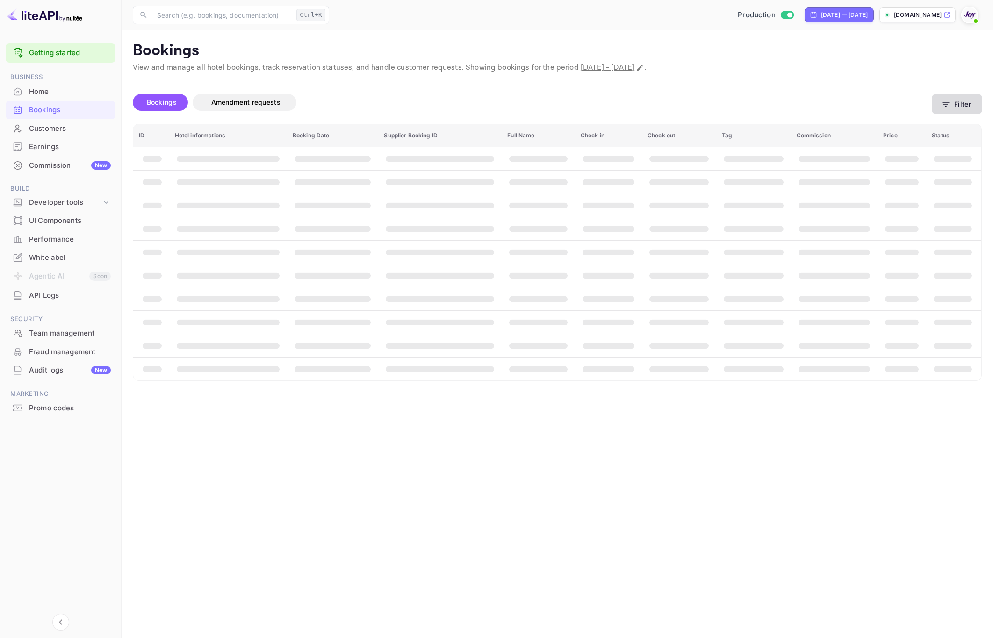
click at [955, 99] on button "Filter" at bounding box center [957, 103] width 50 height 19
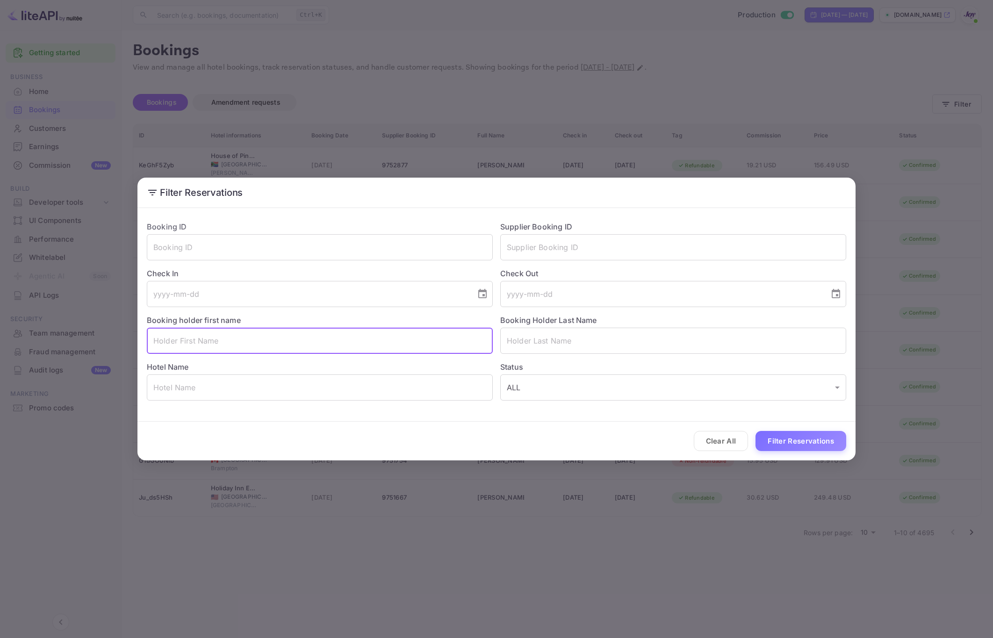
click at [289, 335] on input "text" at bounding box center [320, 341] width 346 height 26
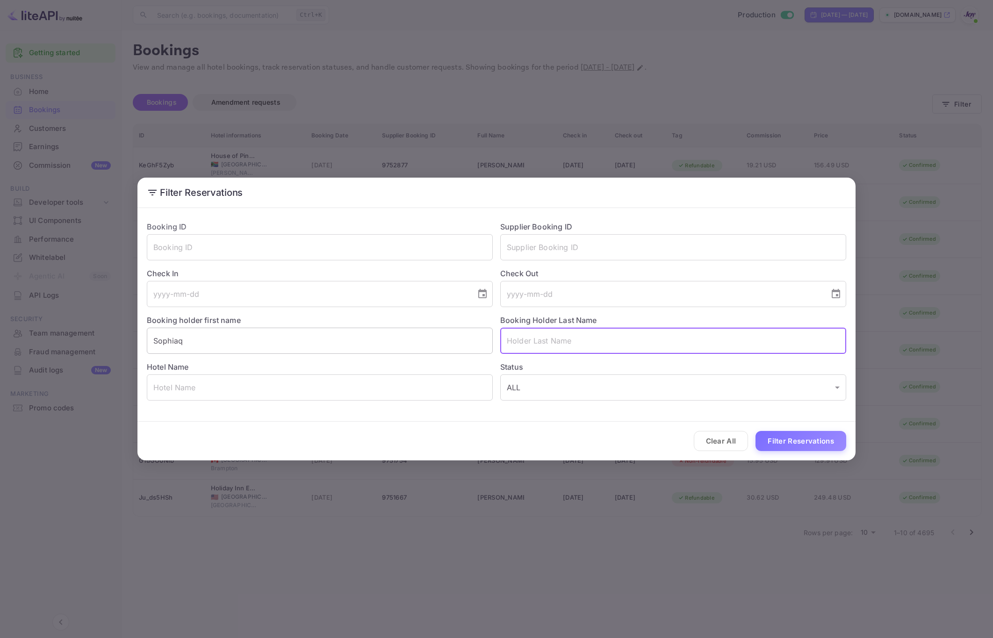
click at [289, 335] on input "Sophiaq" at bounding box center [320, 341] width 346 height 26
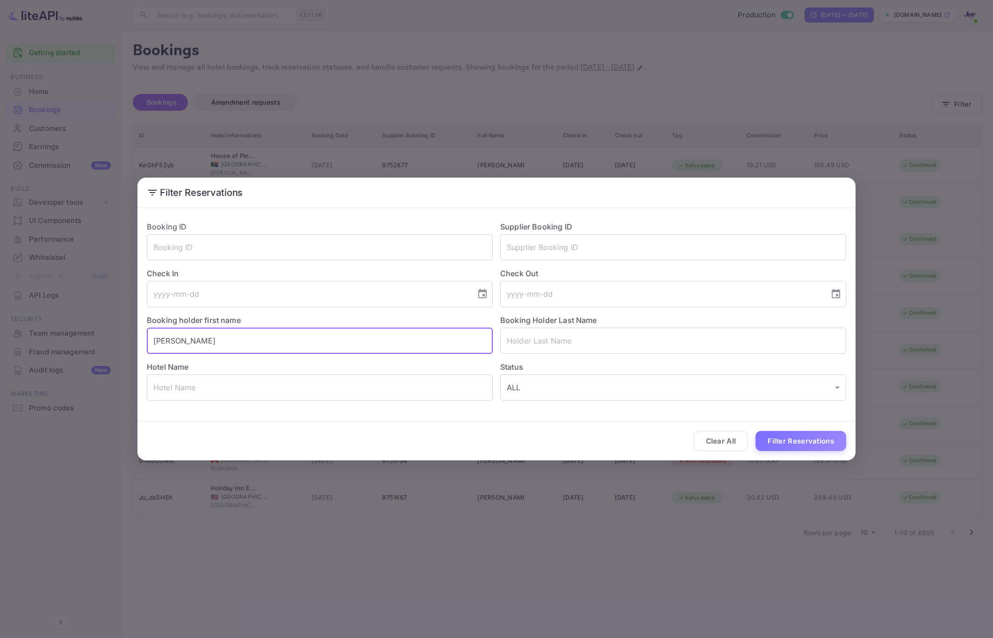
type input "[PERSON_NAME]"
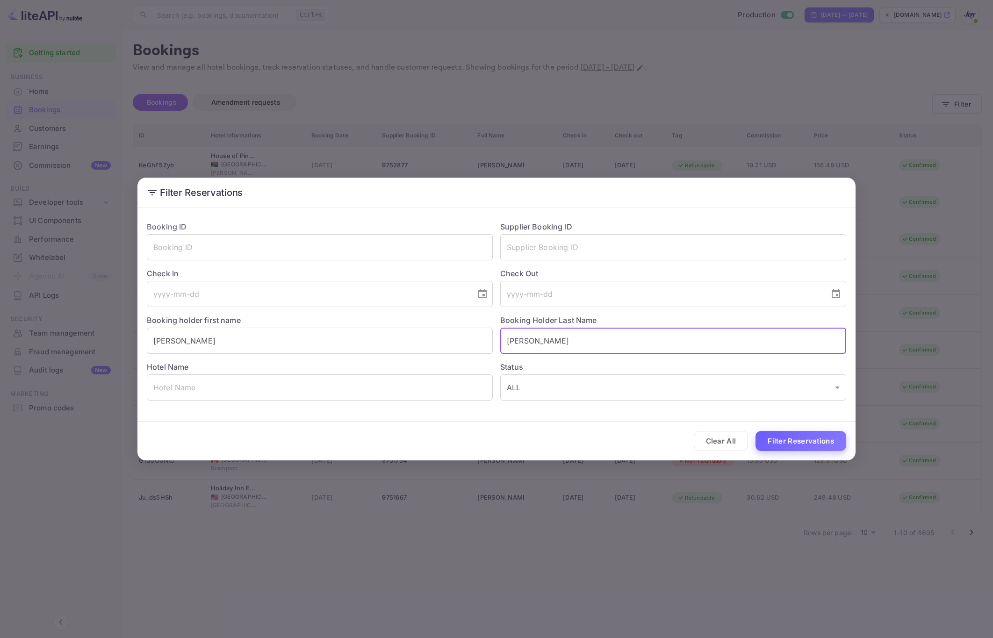
type input "[PERSON_NAME]"
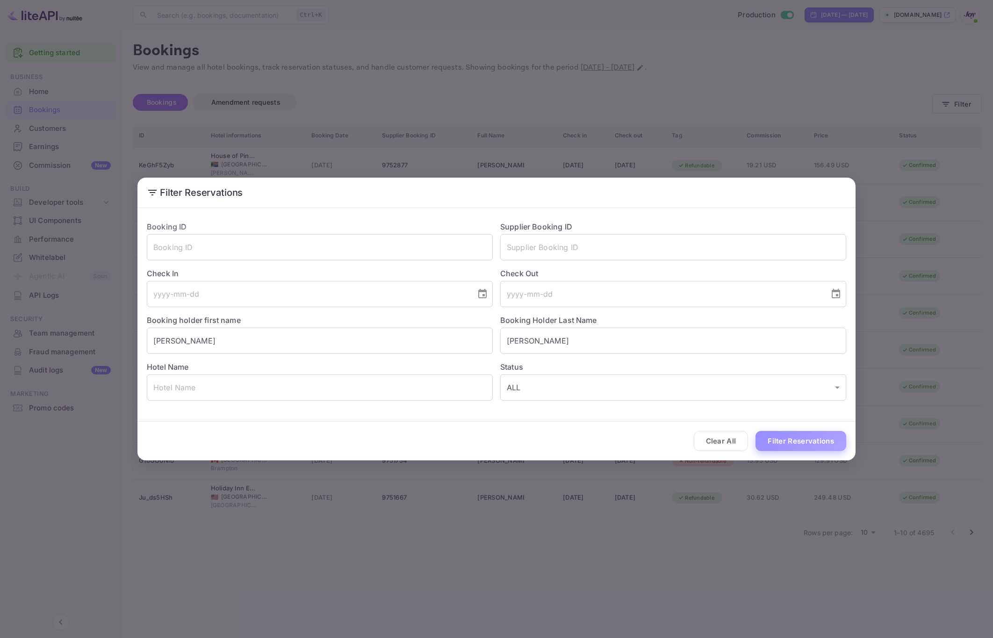
click at [774, 446] on button "Filter Reservations" at bounding box center [800, 441] width 91 height 20
click at [923, 320] on div "Filter Reservations Booking ID ​ Supplier Booking ID ​ Check In ​ Check Out ​ B…" at bounding box center [496, 319] width 993 height 638
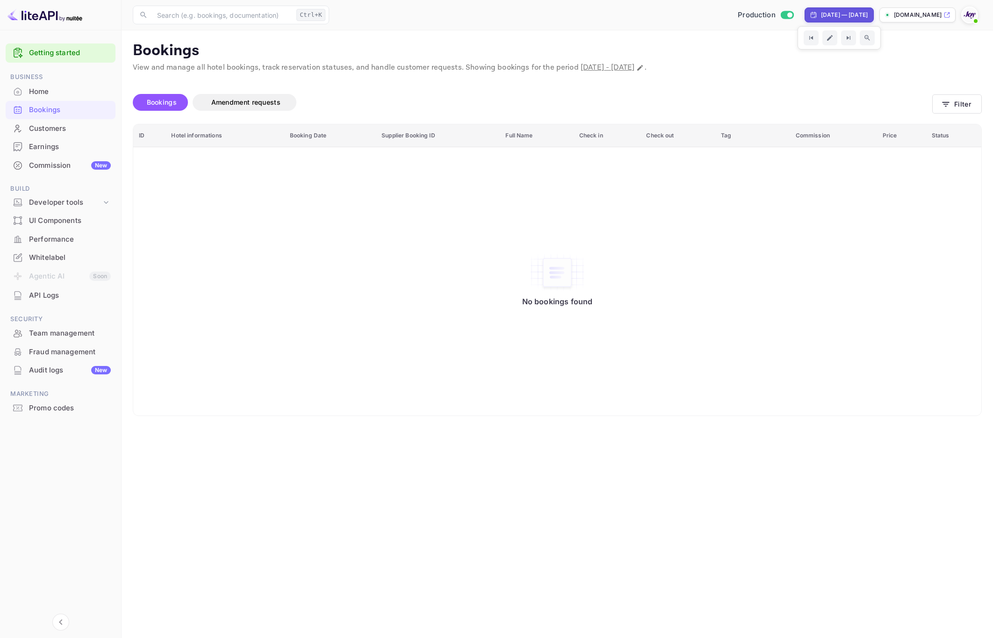
click at [821, 14] on div "[DATE] — [DATE]" at bounding box center [844, 15] width 47 height 8
select select "8"
select select "2025"
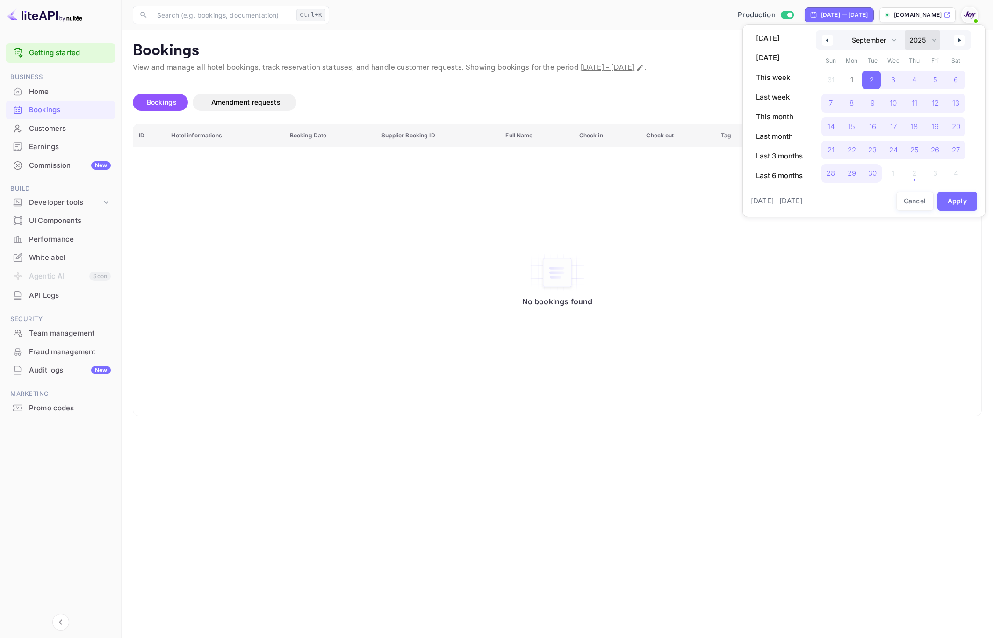
click at [923, 41] on select "2030 2029 2028 2027 2026 2025 2024 2023 2022 2021 2020 2019 2018 2017 2016 2015…" at bounding box center [923, 39] width 36 height 19
click at [857, 40] on select "January February March April May June July August September October November De…" at bounding box center [873, 39] width 53 height 19
select select "0"
click at [847, 30] on select "January February March April May June July August September October November De…" at bounding box center [873, 39] width 53 height 19
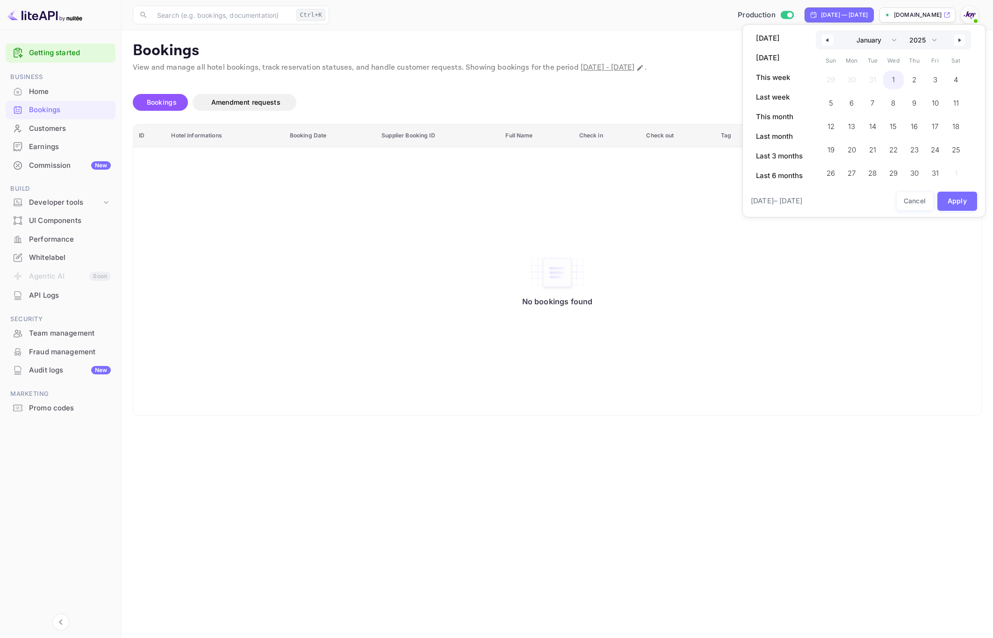
click at [894, 76] on span "1" at bounding box center [893, 80] width 3 height 17
click at [925, 41] on select "2030 2029 2028 2027 2026 2025 2024 2023 2022 2021 2020 2019 2018 2017 2016 2015…" at bounding box center [923, 39] width 36 height 19
click at [905, 30] on select "2030 2029 2028 2027 2026 2025 2024 2023 2022 2021 2020 2019 2018 2017 2016 2015…" at bounding box center [923, 39] width 36 height 19
click at [941, 80] on span "1" at bounding box center [934, 80] width 19 height 19
select select "2025"
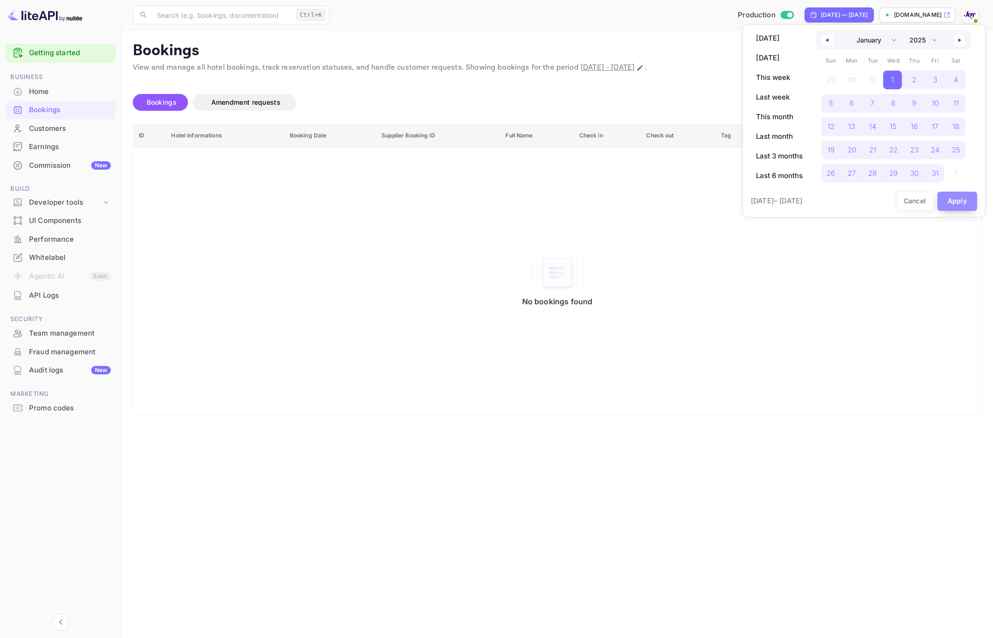
click at [954, 194] on button "Apply" at bounding box center [957, 201] width 40 height 19
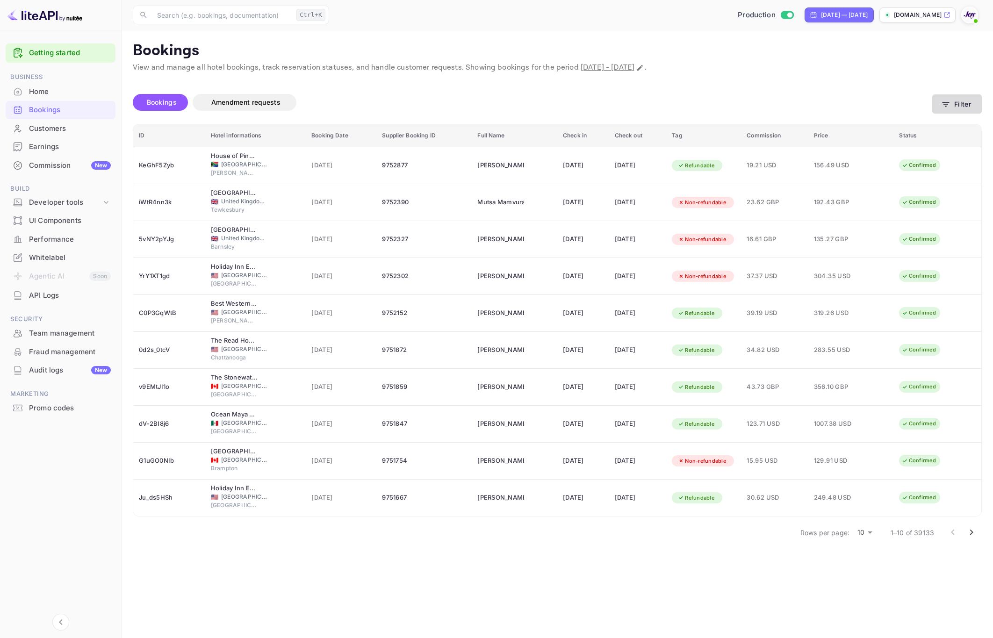
click at [960, 100] on button "Filter" at bounding box center [957, 103] width 50 height 19
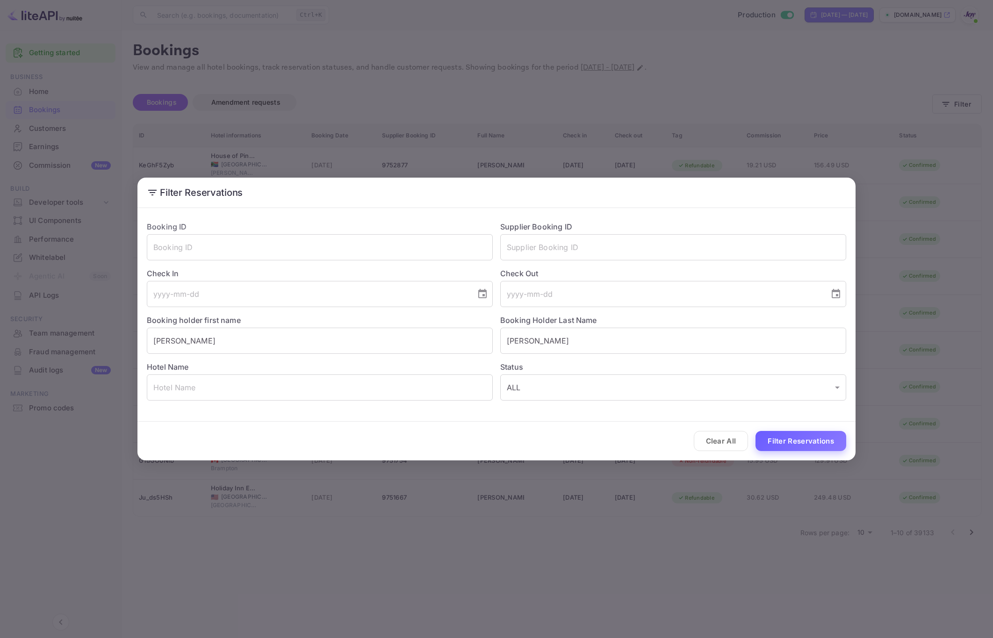
click at [804, 436] on button "Filter Reservations" at bounding box center [800, 441] width 91 height 20
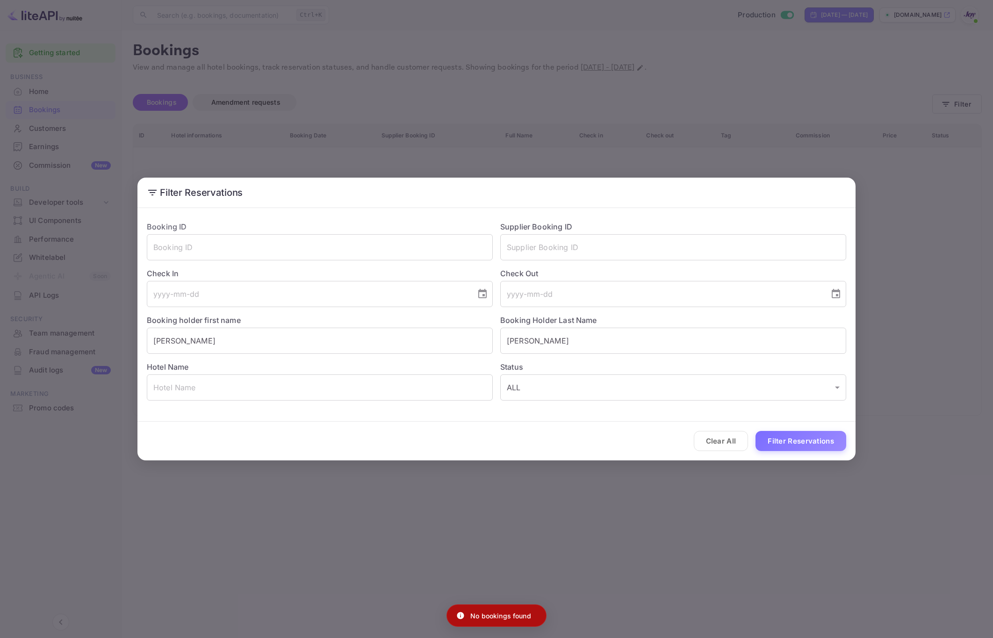
click at [871, 353] on div "Filter Reservations Booking ID ​ Supplier Booking ID ​ Check In ​ Check Out ​ B…" at bounding box center [496, 319] width 993 height 638
